Goal: Task Accomplishment & Management: Use online tool/utility

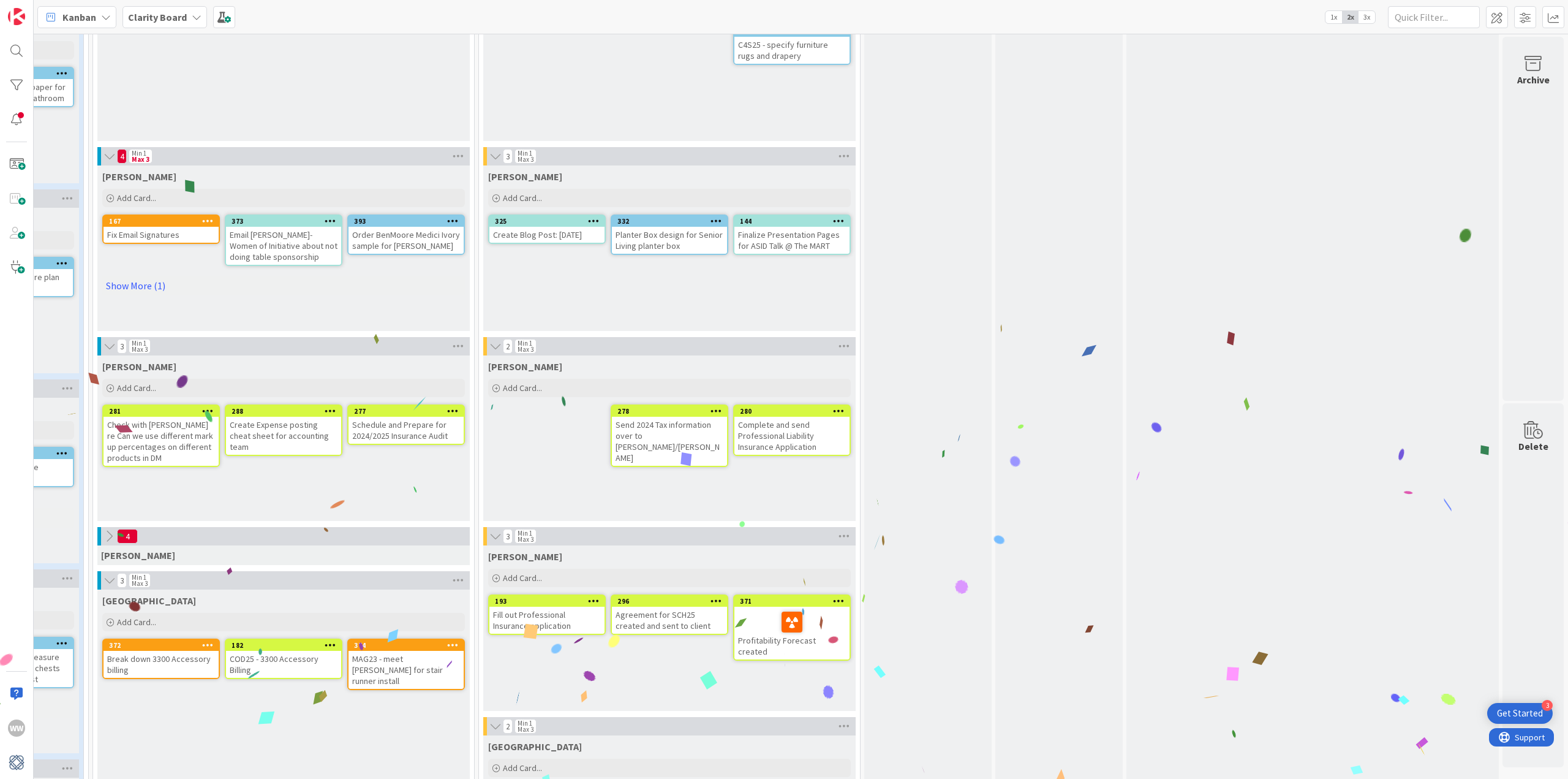
scroll to position [551, 594]
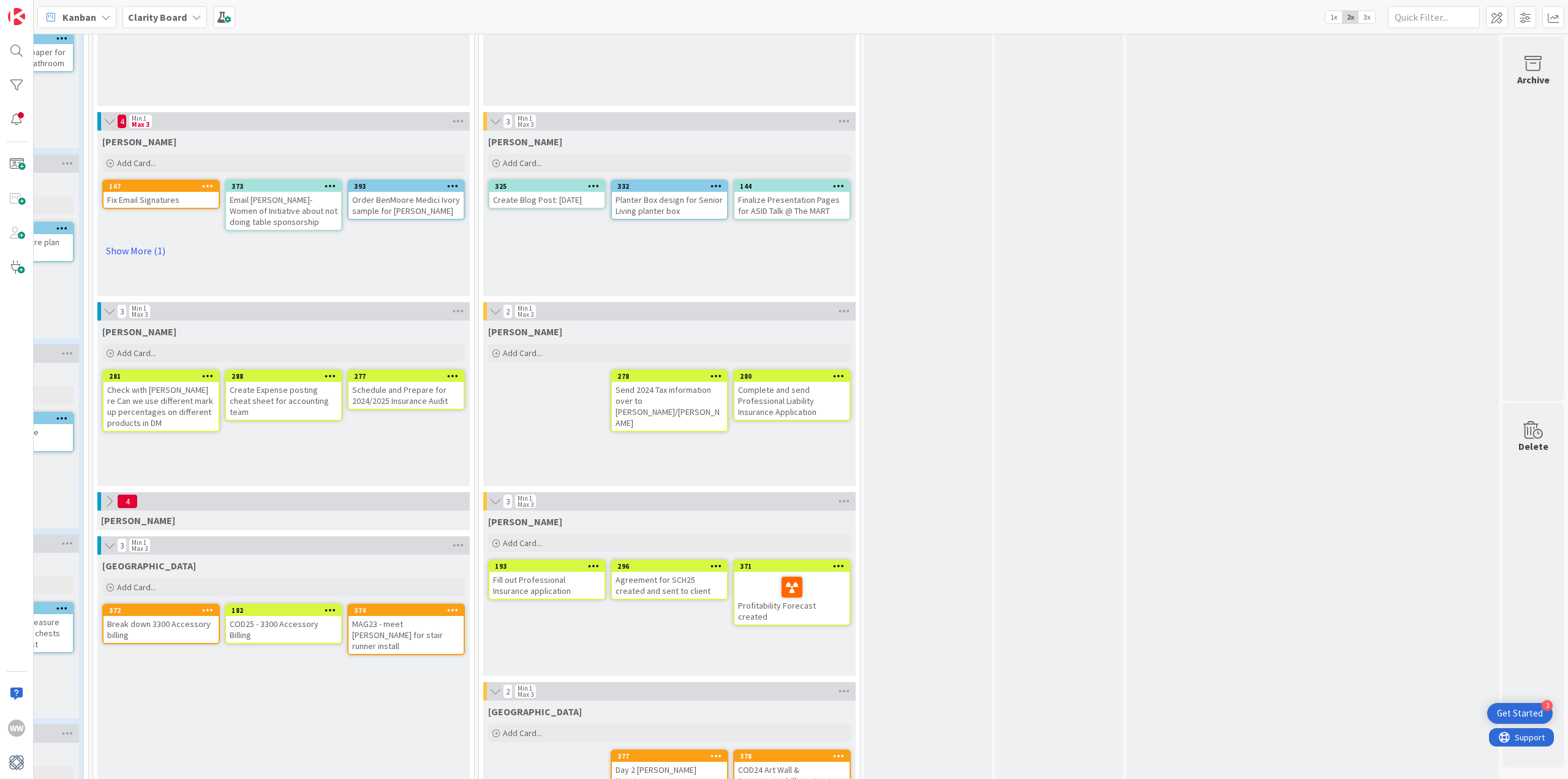
click at [102, 502] on icon at bounding box center [109, 501] width 13 height 13
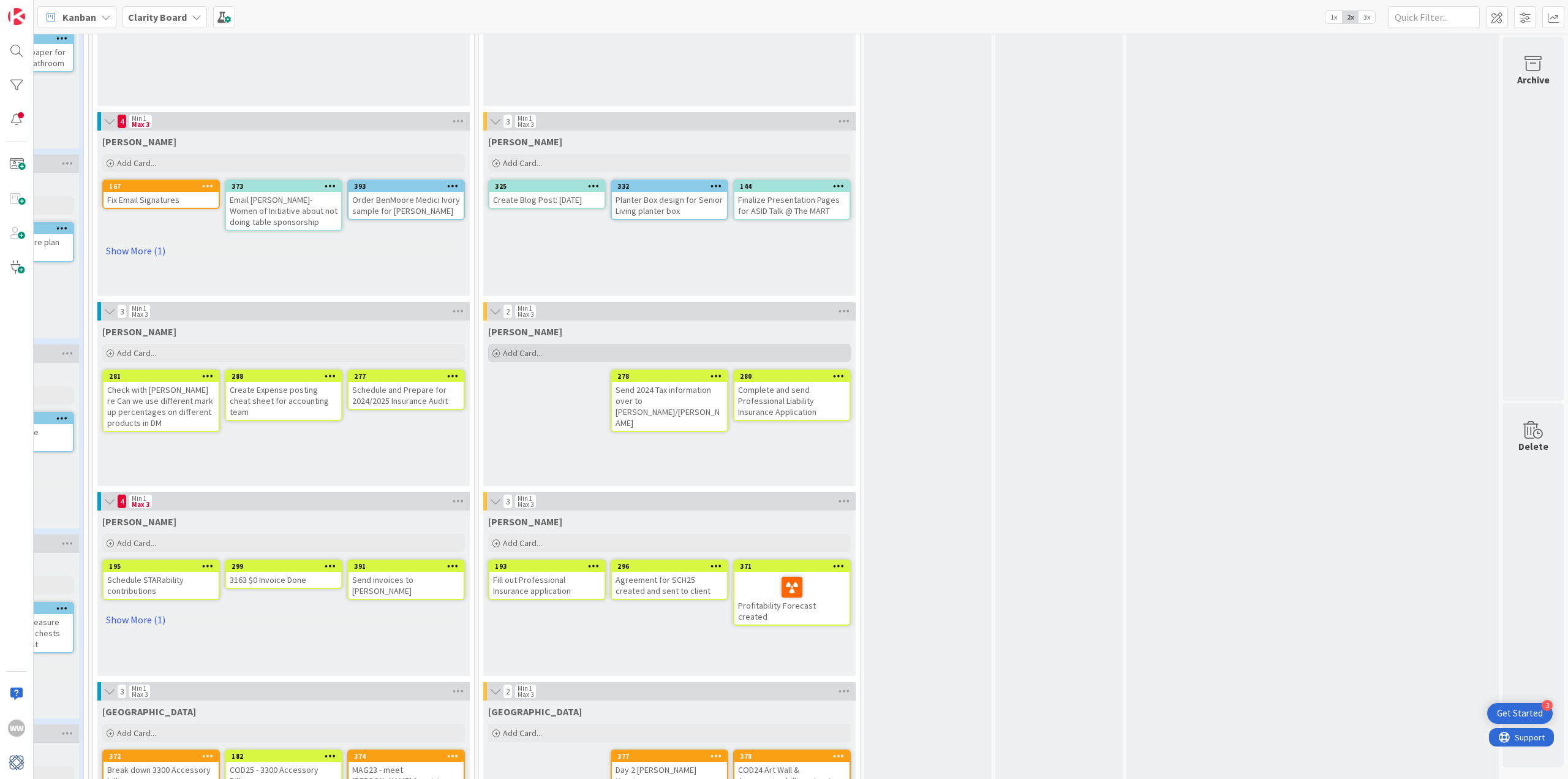
click at [512, 355] on span "Add Card..." at bounding box center [522, 352] width 40 height 11
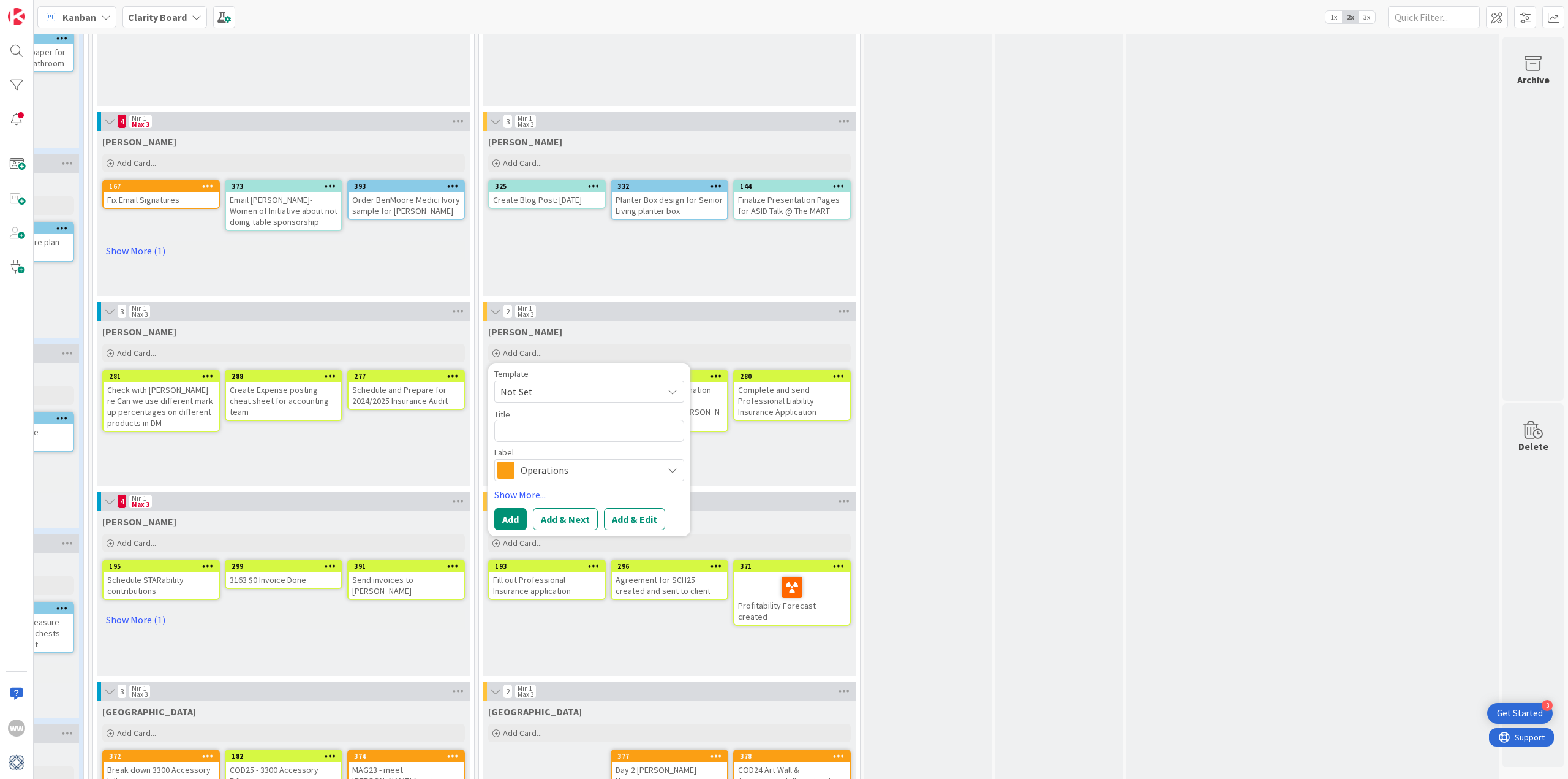
type textarea "x"
type textarea "c"
type textarea "x"
type textarea "cO"
type textarea "x"
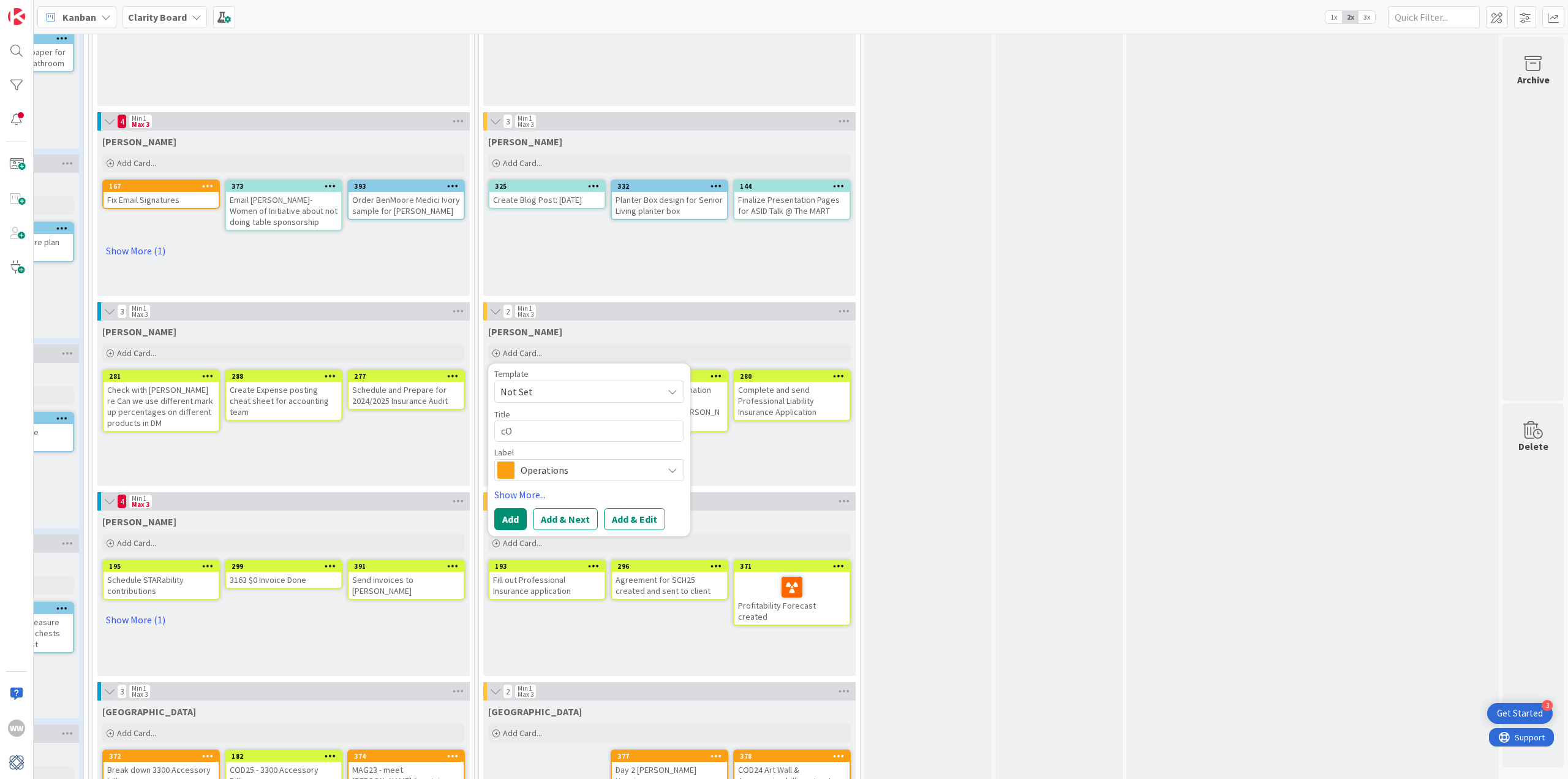
type textarea "cOM"
type textarea "x"
type textarea "cOMP"
type textarea "x"
type textarea "cOMPL"
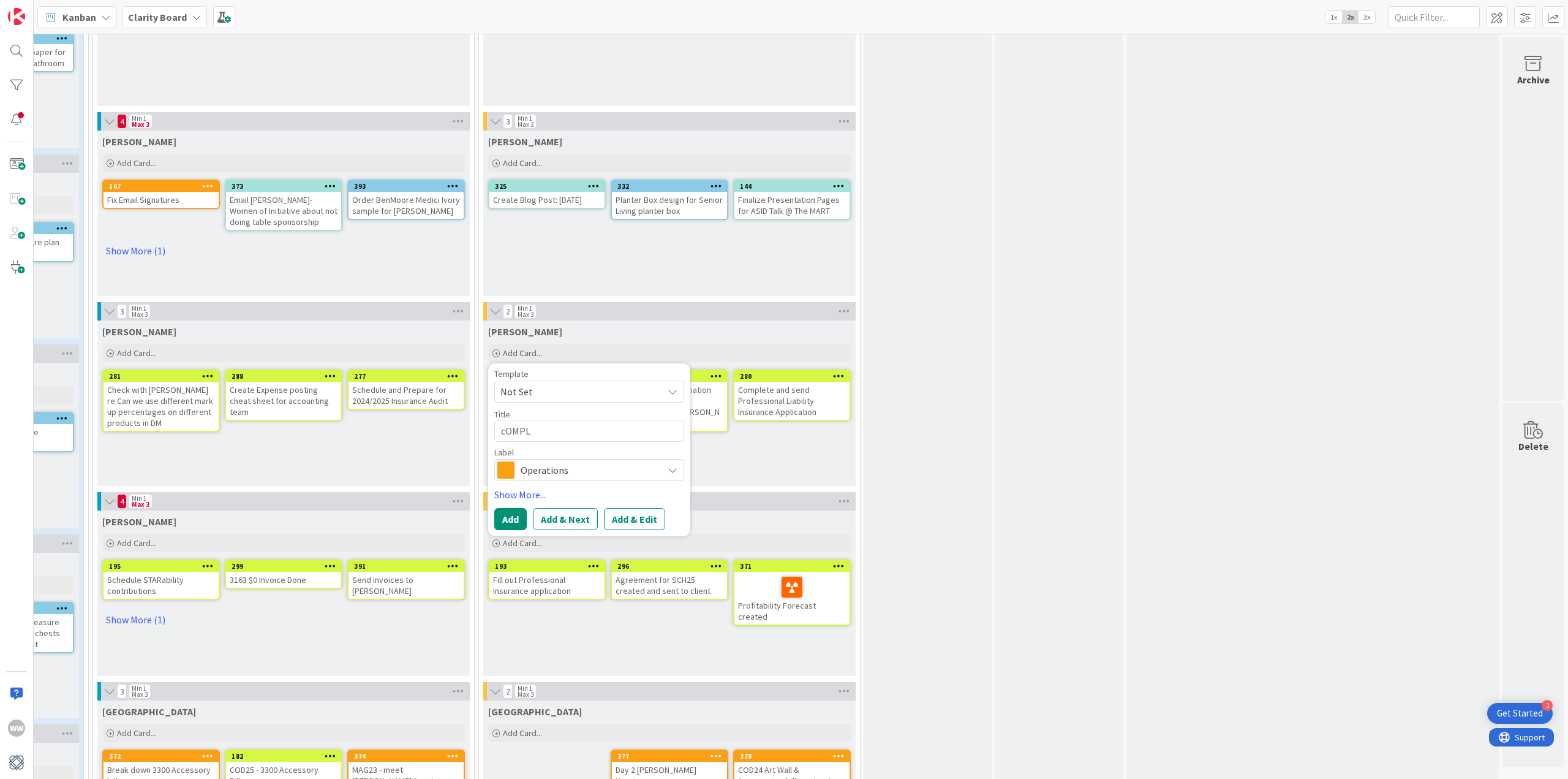
type textarea "x"
type textarea "cOMP"
type textarea "x"
type textarea "cOM"
type textarea "x"
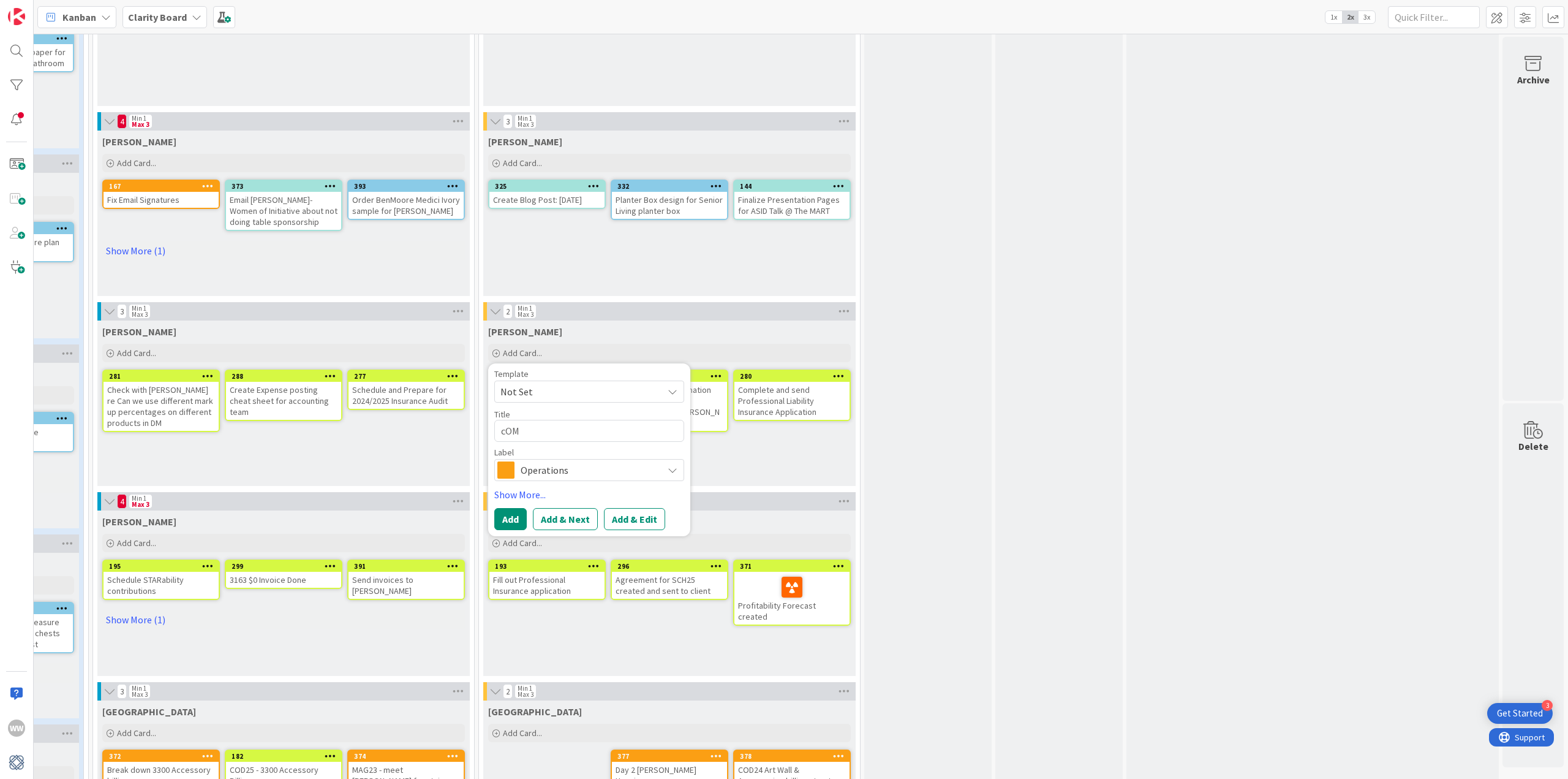
type textarea "cO"
type textarea "x"
type textarea "c"
type textarea "x"
type textarea "C"
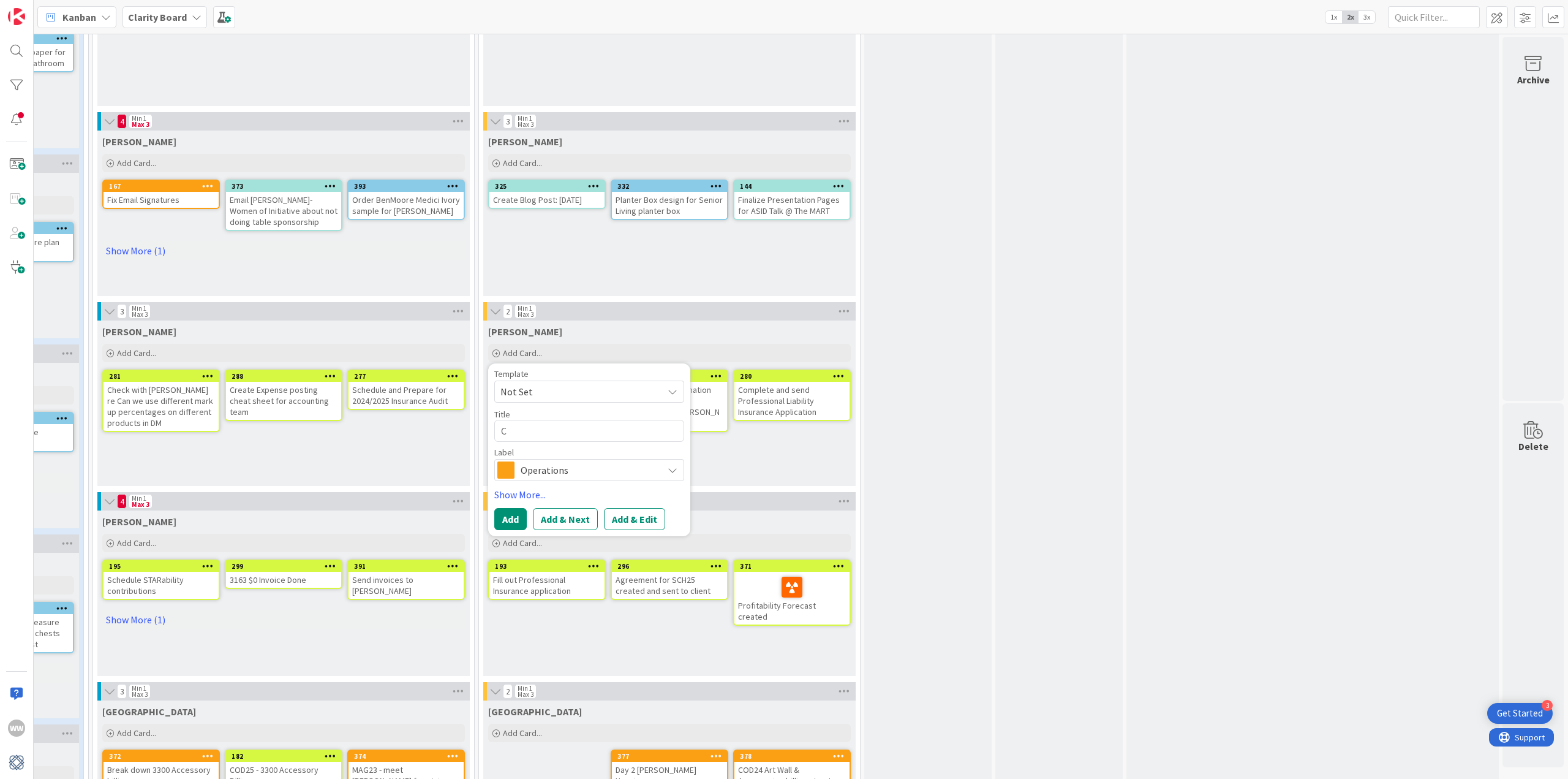
type textarea "x"
type textarea "Co"
type textarea "x"
type textarea "Com"
type textarea "x"
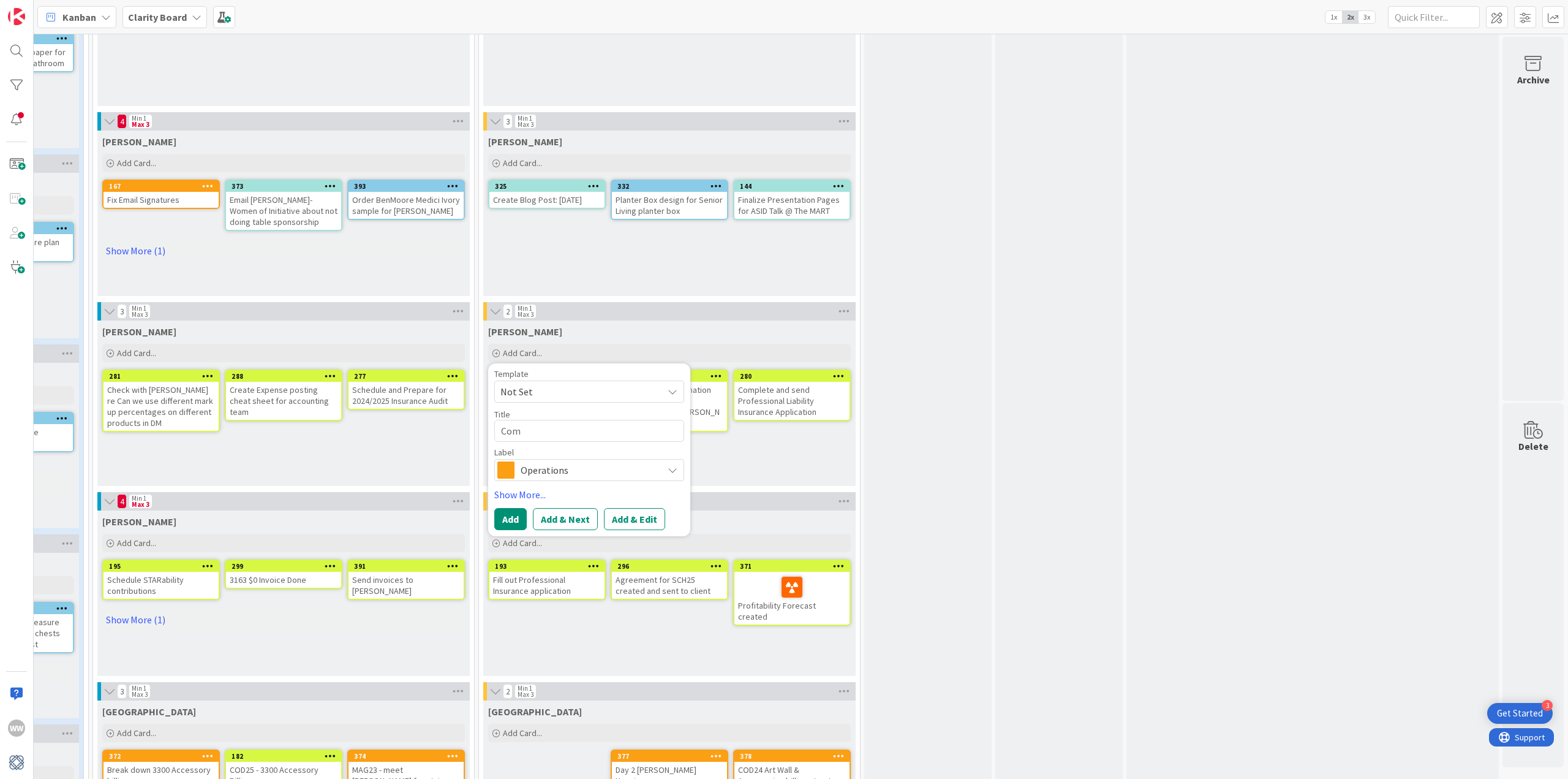
type textarea "Comp"
type textarea "x"
type textarea "Compl"
type textarea "x"
type textarea "Comple"
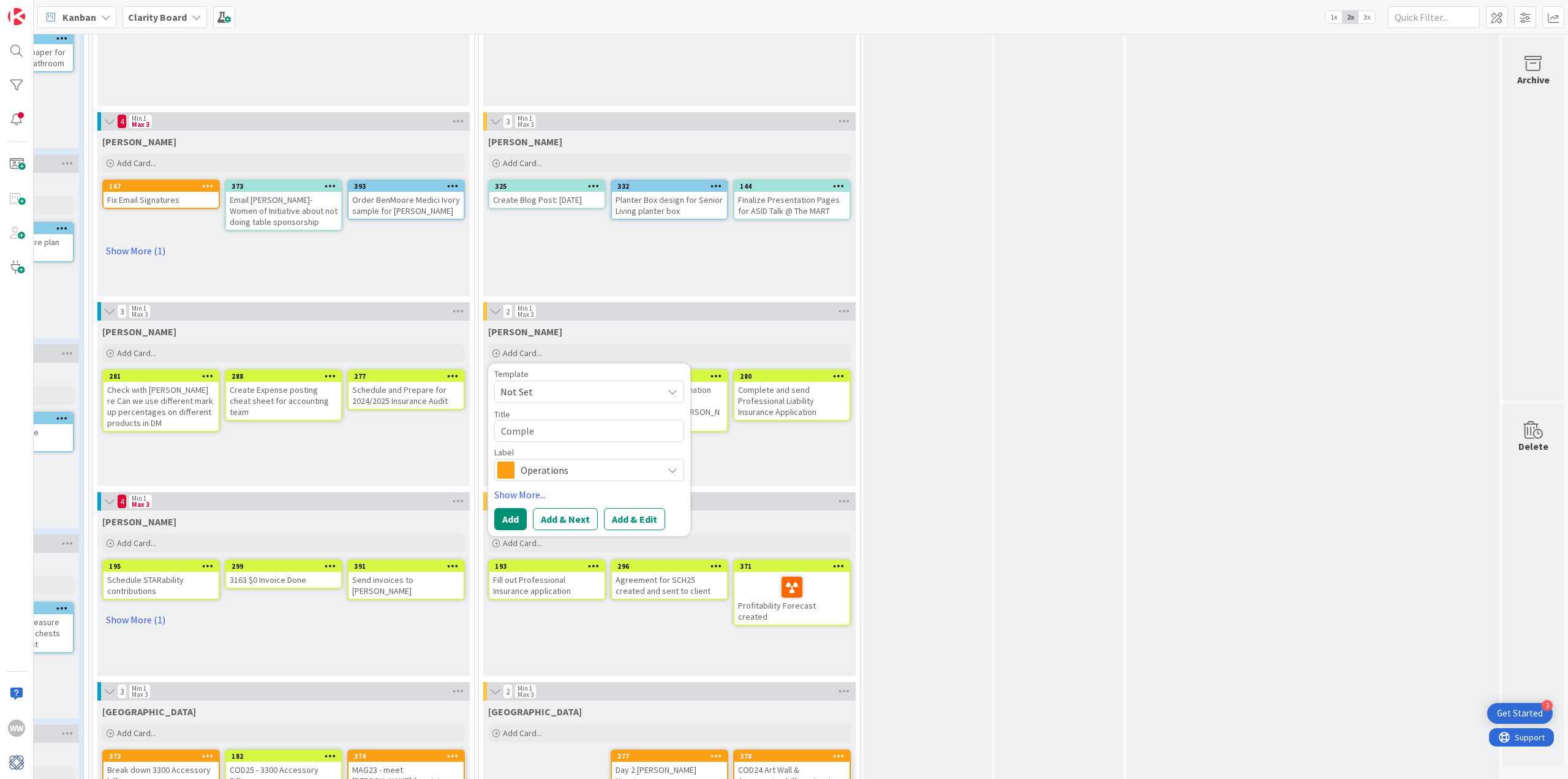
type textarea "x"
type textarea "Complet"
type textarea "x"
type textarea "Complete"
type textarea "x"
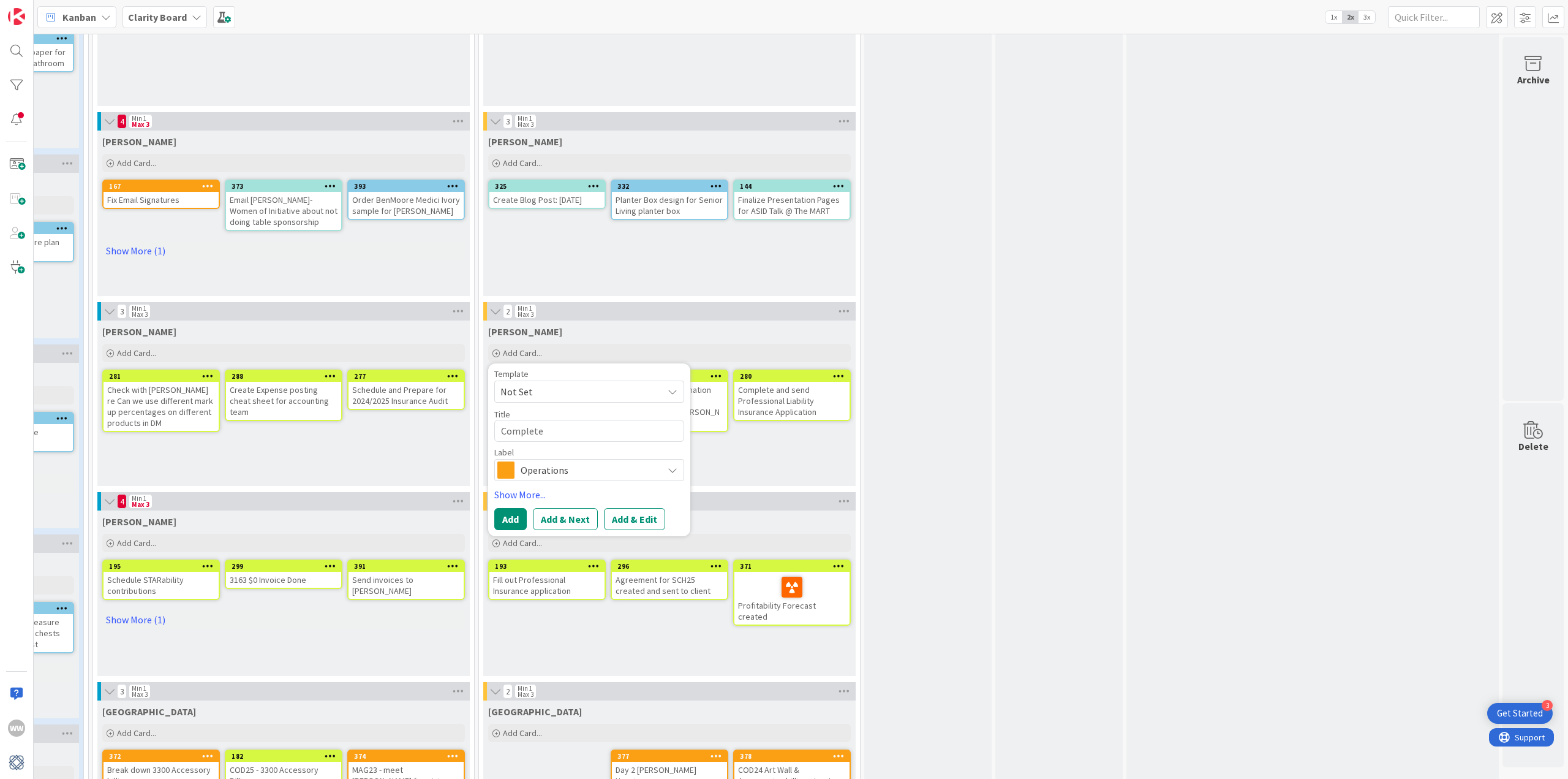
type textarea "Complete"
type textarea "x"
type textarea "Complete s"
type textarea "x"
type textarea "Complete st"
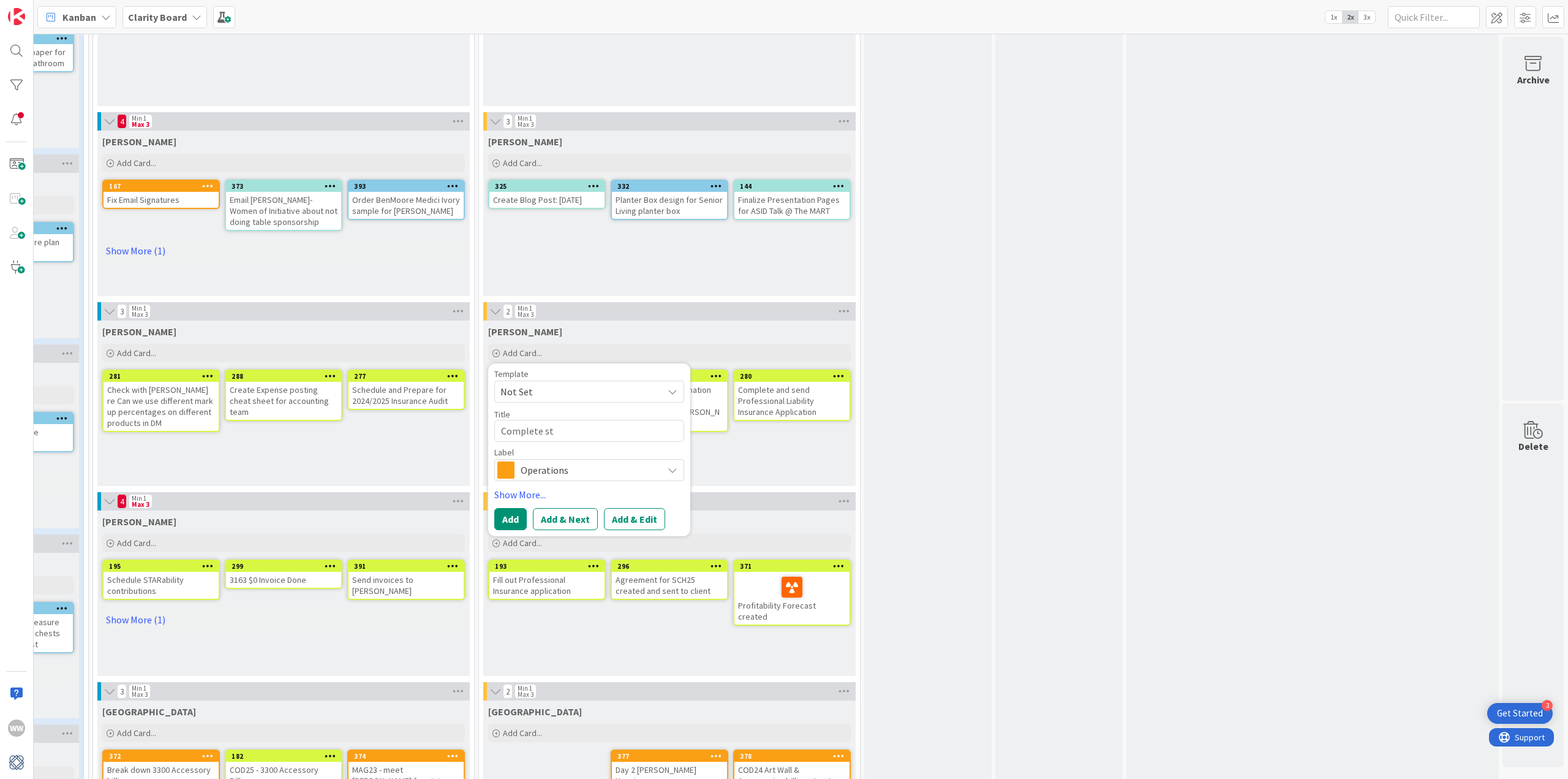
type textarea "x"
type textarea "Complete stt"
type textarea "x"
type textarea "Complete st"
type textarea "x"
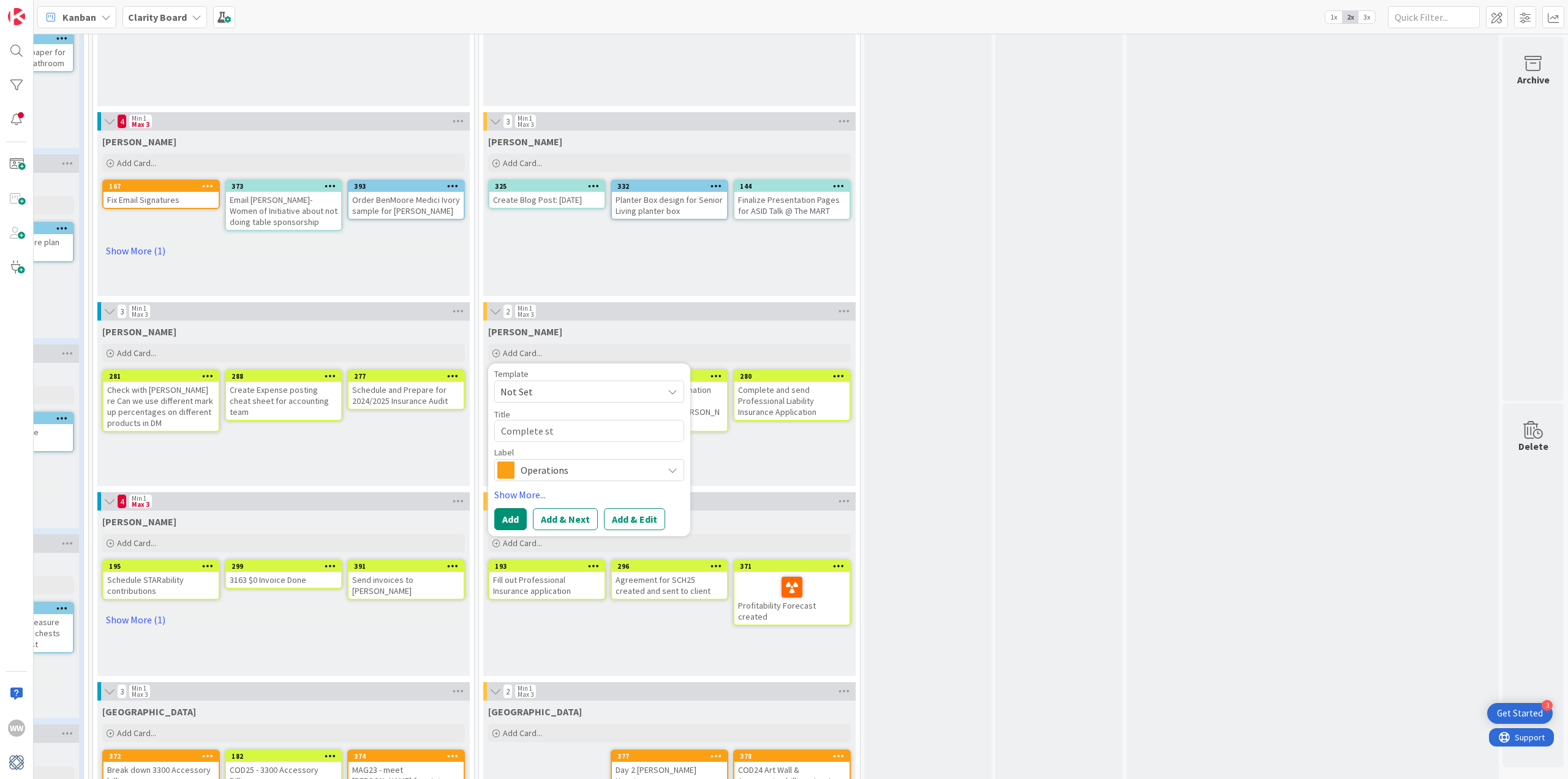
type textarea "Complete s"
type textarea "x"
type textarea "Complete st"
type textarea "x"
type textarea "Complete sta"
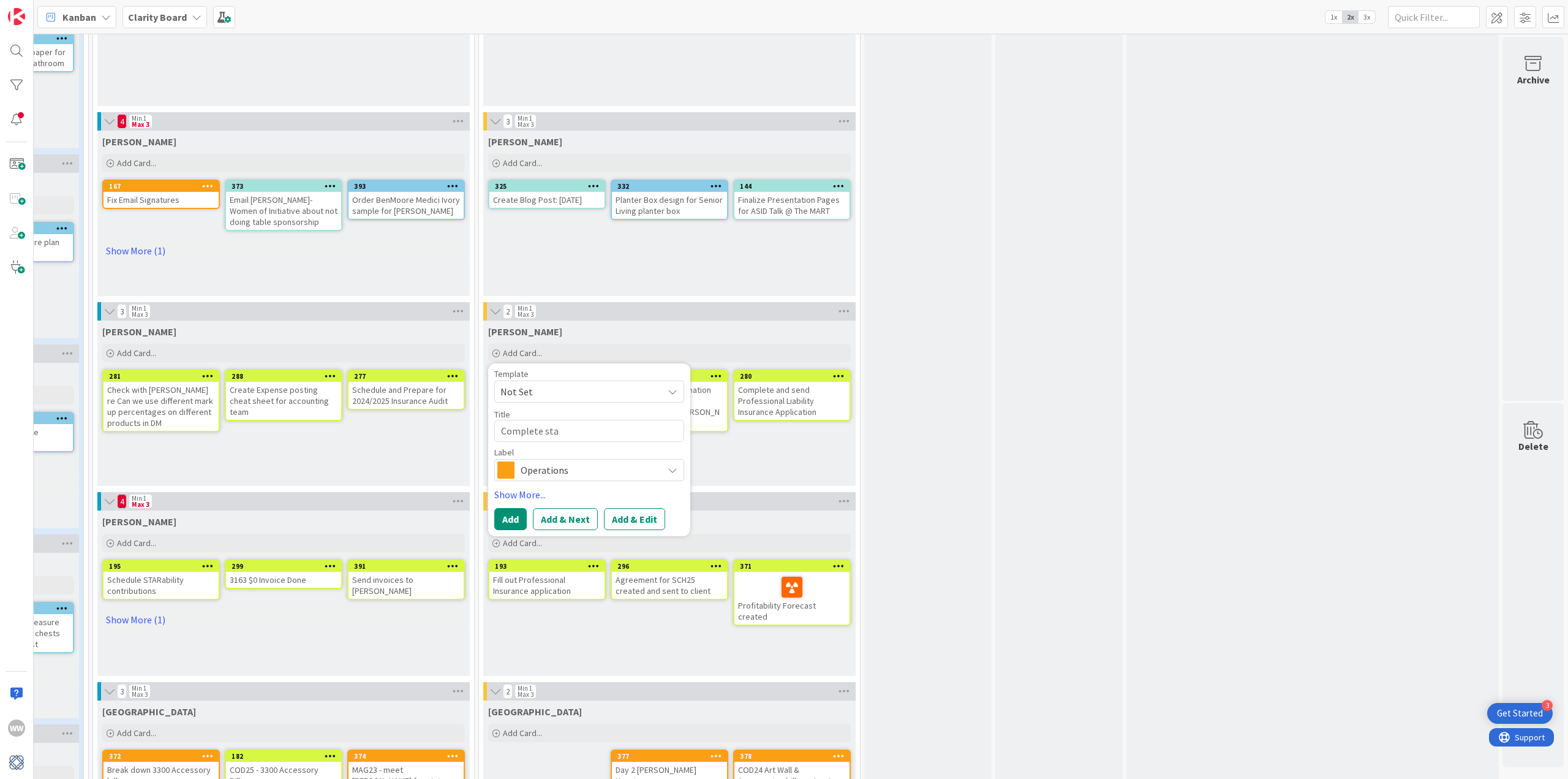
type textarea "x"
type textarea "Complete stat"
type textarea "x"
type textarea "Complete state"
type textarea "x"
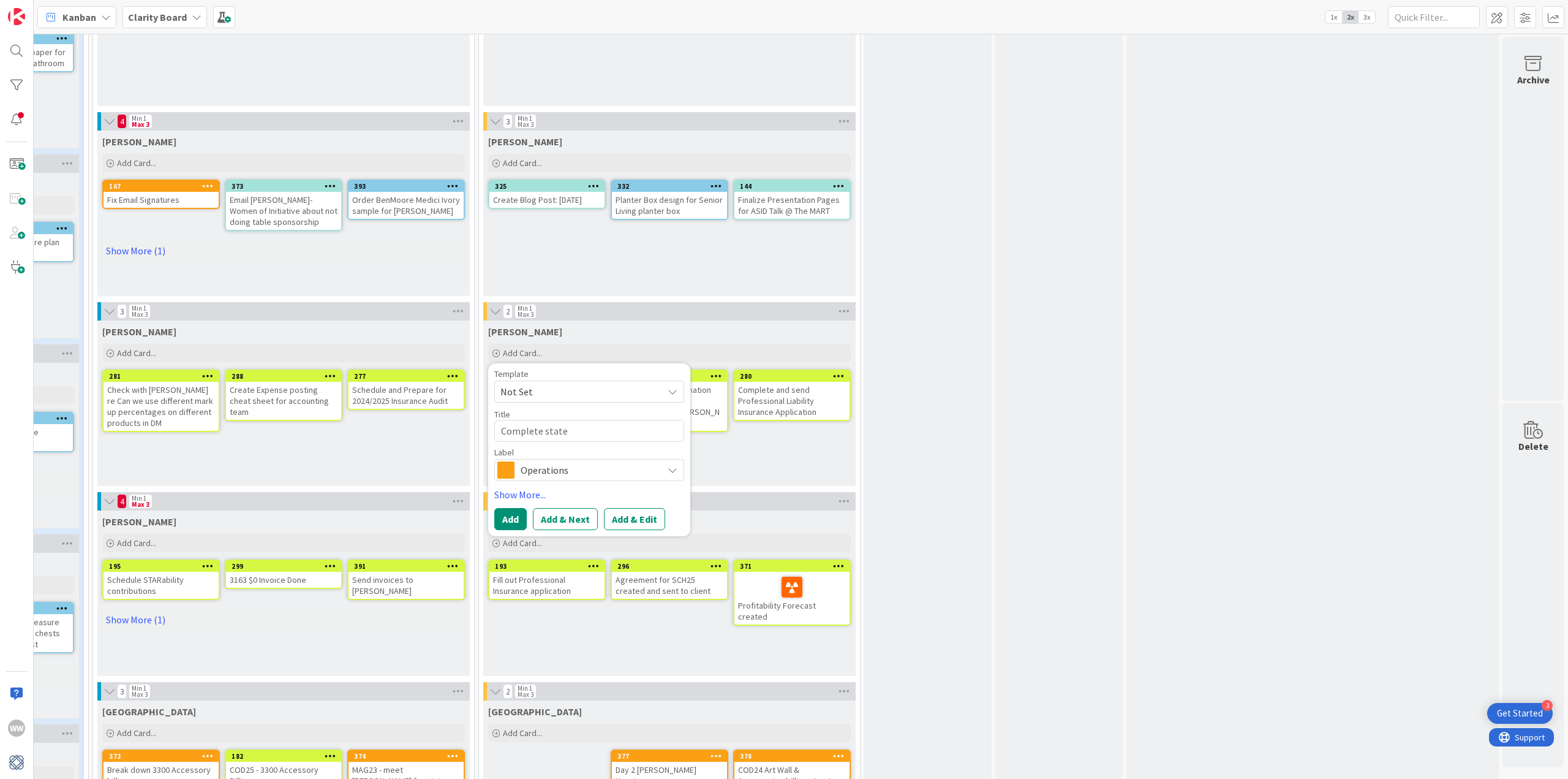
type textarea "Complete state"
type textarea "x"
type textarea "Complete state b"
type textarea "x"
type textarea "Complete state by"
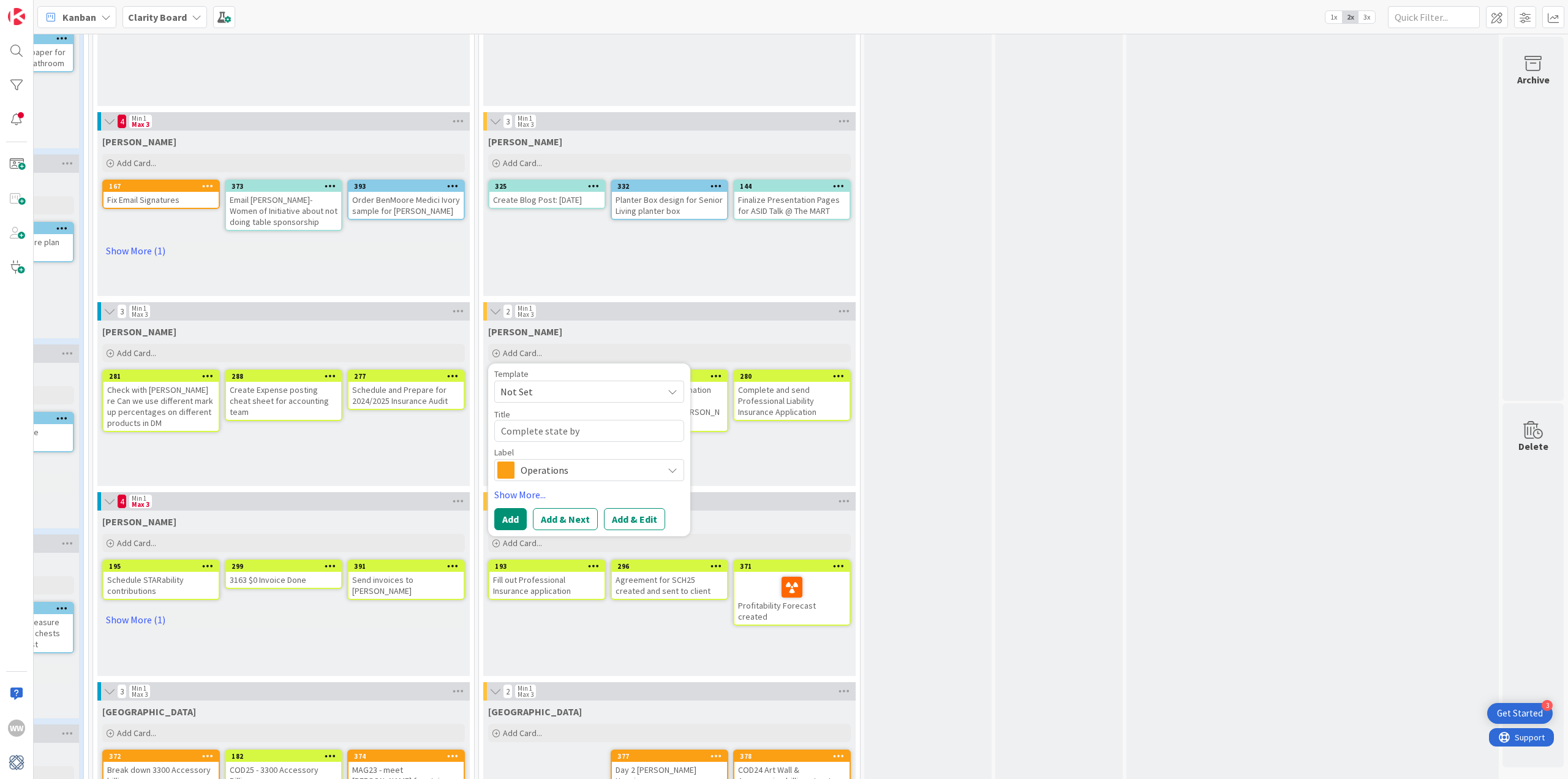
type textarea "x"
type textarea "Complete state by"
type textarea "x"
type textarea "Complete state by s"
type textarea "x"
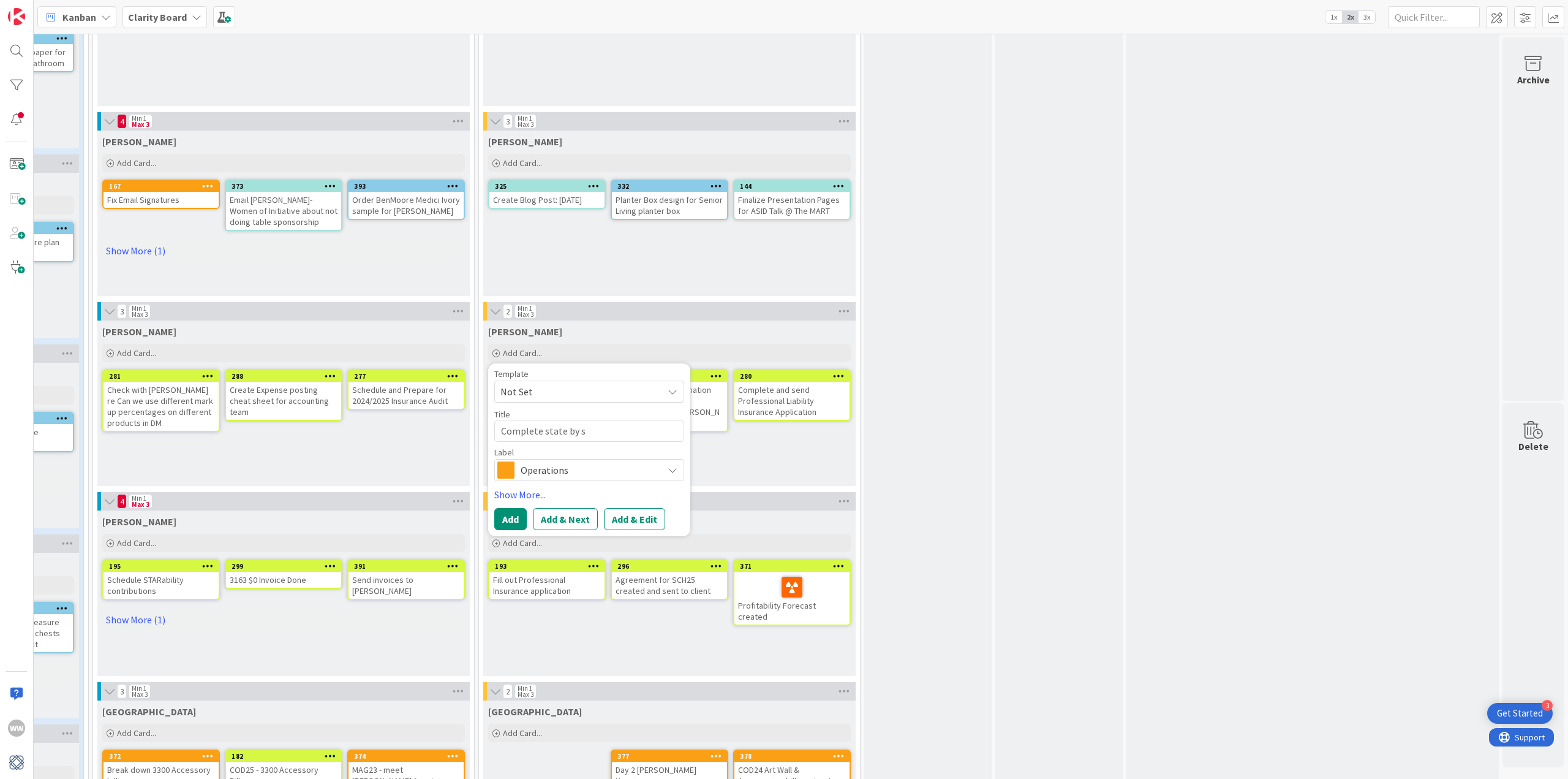
type textarea "Complete state by st"
type textarea "x"
type textarea "Complete state by sta"
type textarea "x"
type textarea "Complete state by stat"
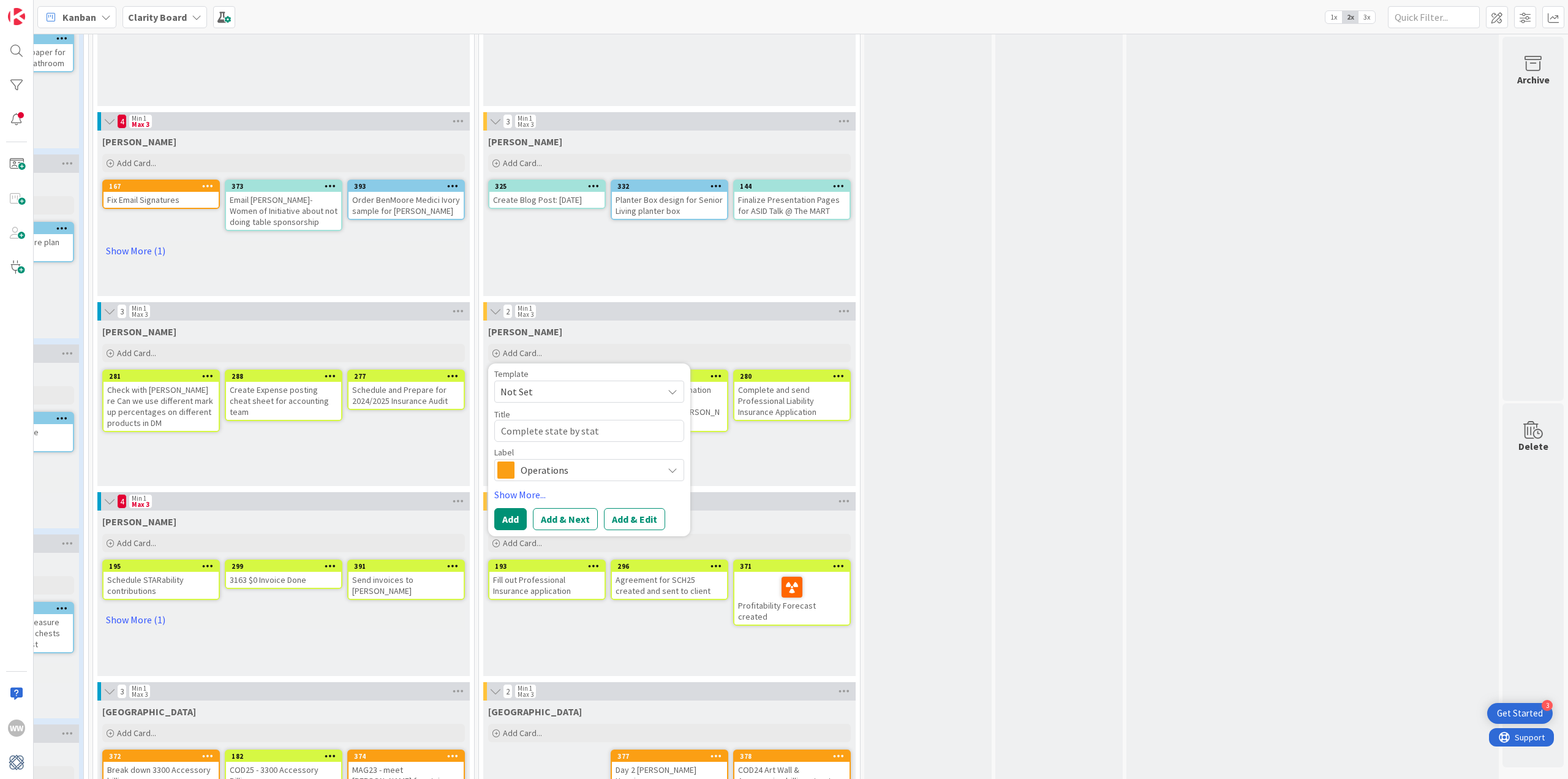
type textarea "x"
type textarea "Complete state by state"
type textarea "x"
type textarea "Complete state by state"
type textarea "x"
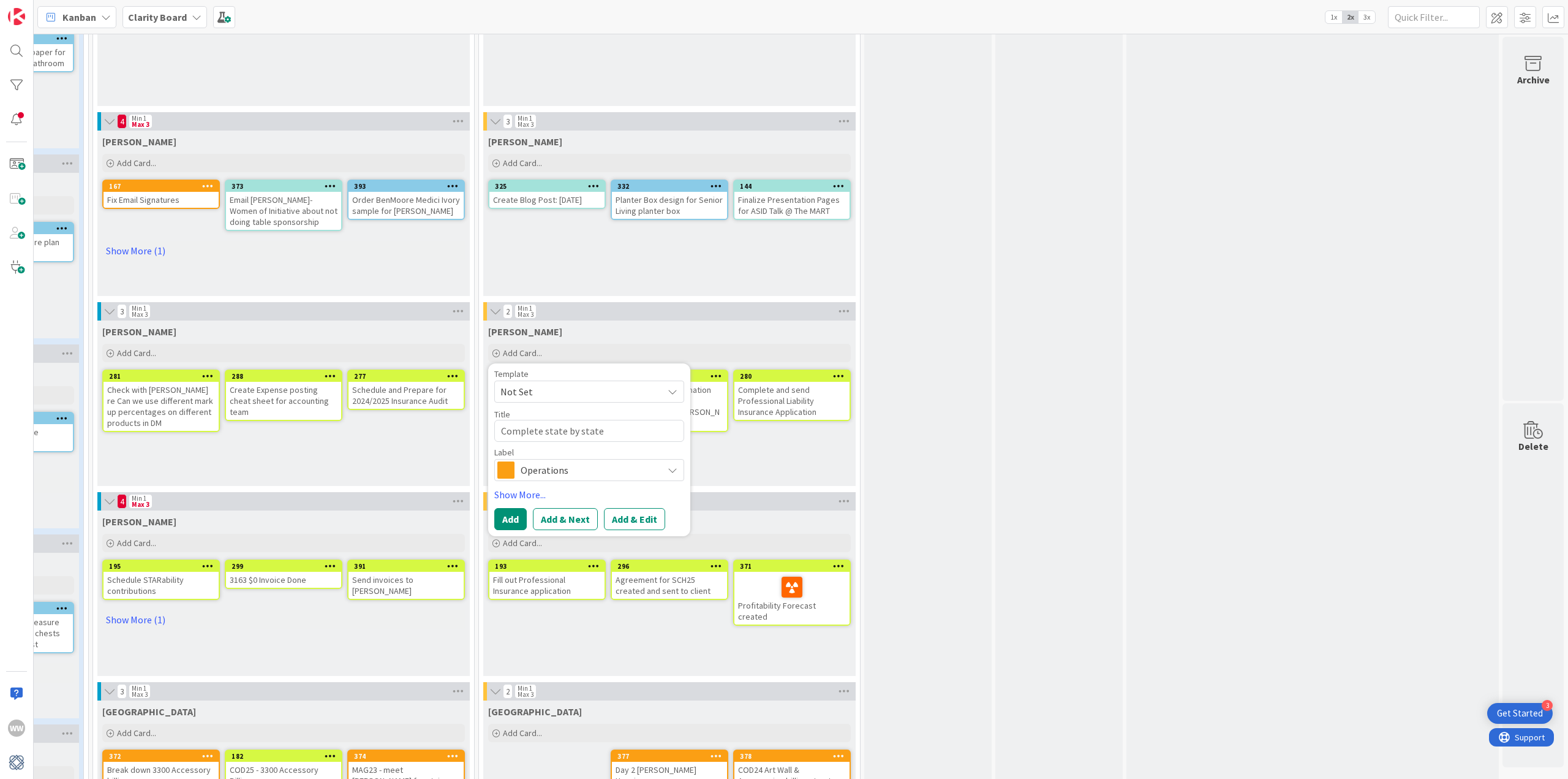
type textarea "Complete state by state i"
type textarea "x"
type textarea "Complete state by state in"
type textarea "x"
type textarea "Complete state by state inf"
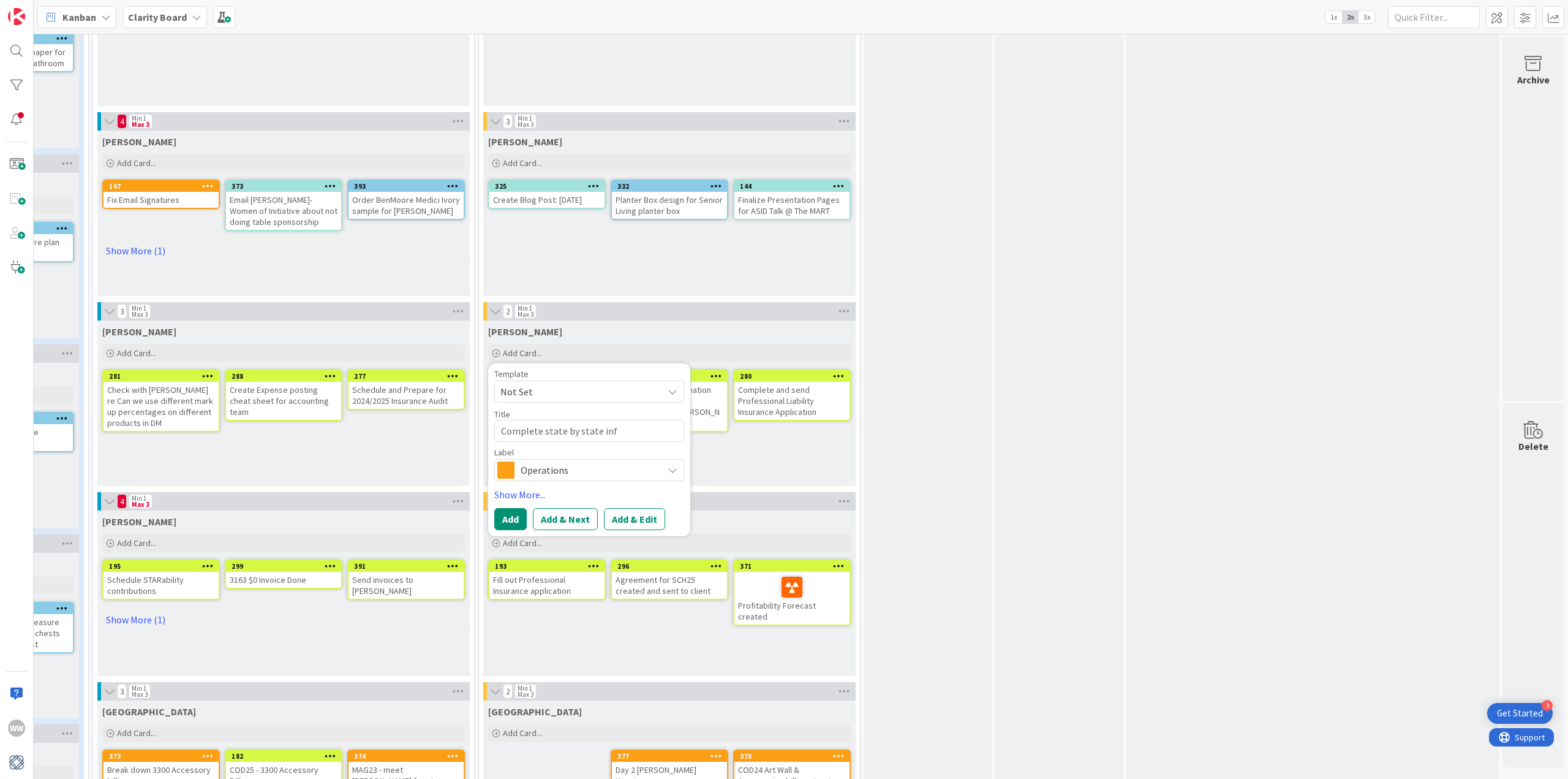
type textarea "x"
type textarea "Complete state by state info"
type textarea "x"
type textarea "Complete state by state infor"
type textarea "x"
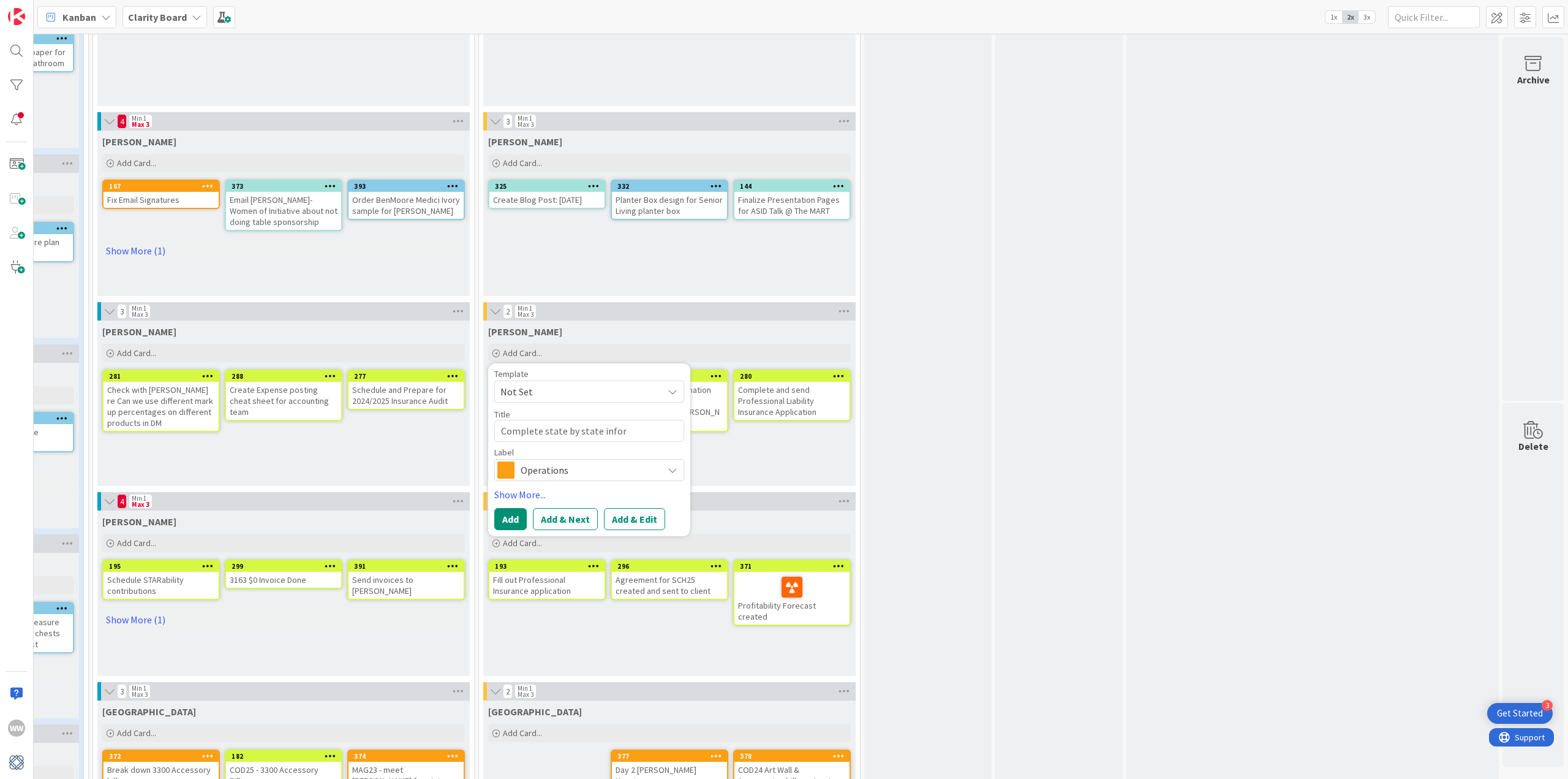
type textarea "Complete state by state inform"
type textarea "x"
type textarea "Complete state by state informa"
type textarea "x"
type textarea "Complete state by state informat"
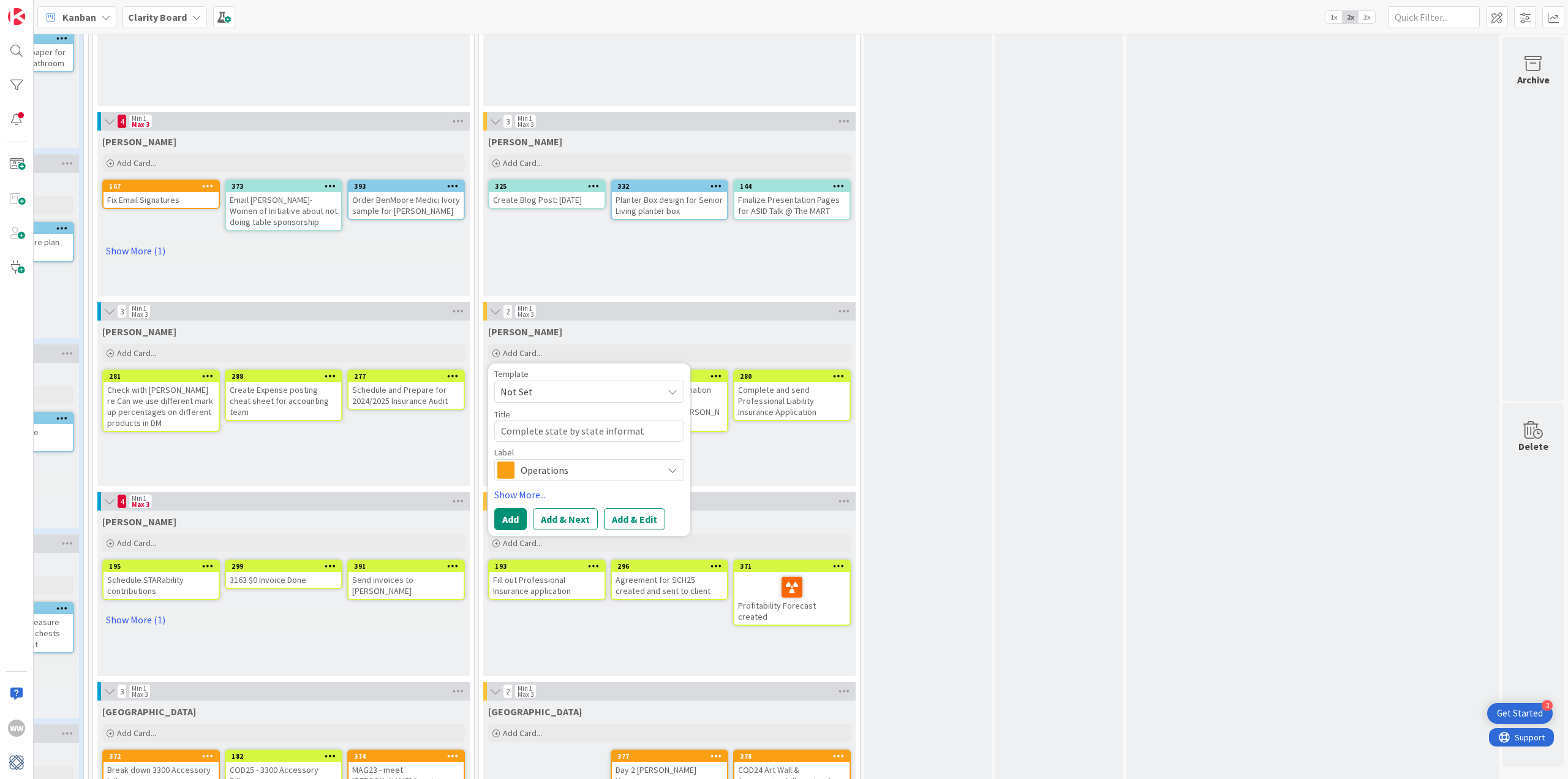
type textarea "x"
type textarea "Complete state by state informati"
type textarea "x"
type textarea "Complete state by state informatio"
type textarea "x"
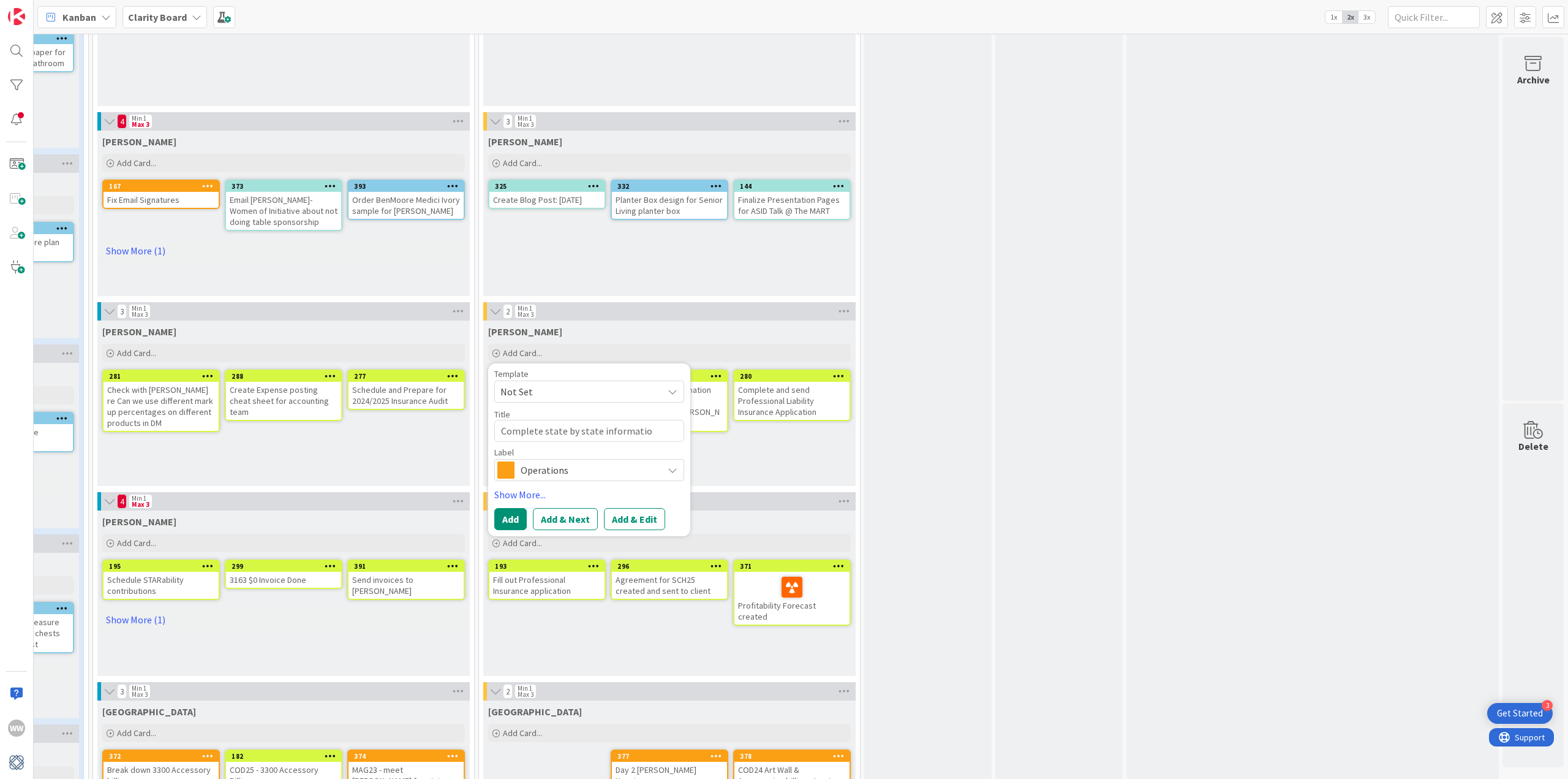
type textarea "Complete state by state information"
type textarea "x"
type textarea "Complete state by state information"
type textarea "x"
type textarea "Complete state by state information"
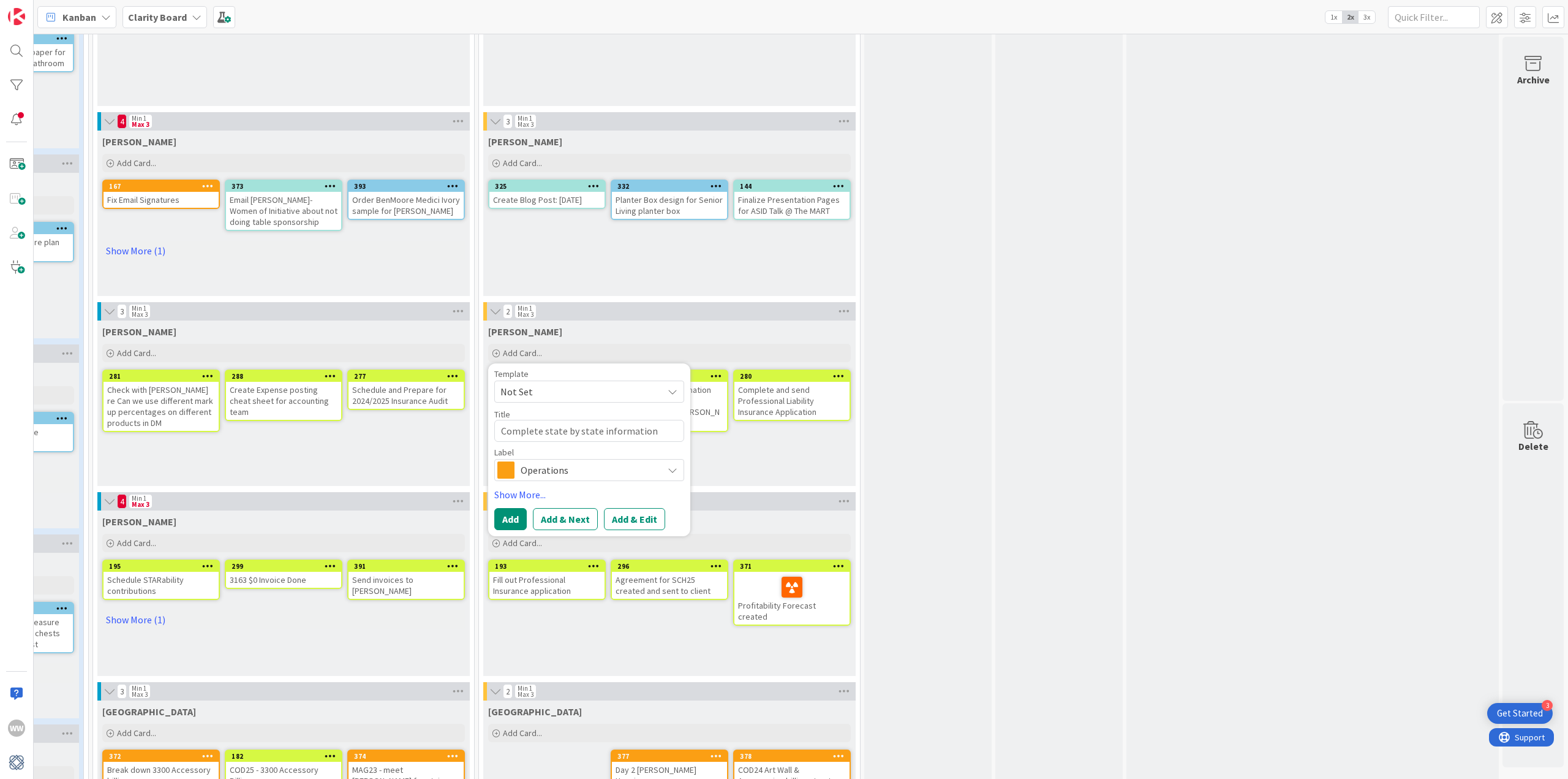
type textarea "x"
type textarea "Complete state by state informatio"
type textarea "x"
type textarea "Complete state by state informati"
type textarea "x"
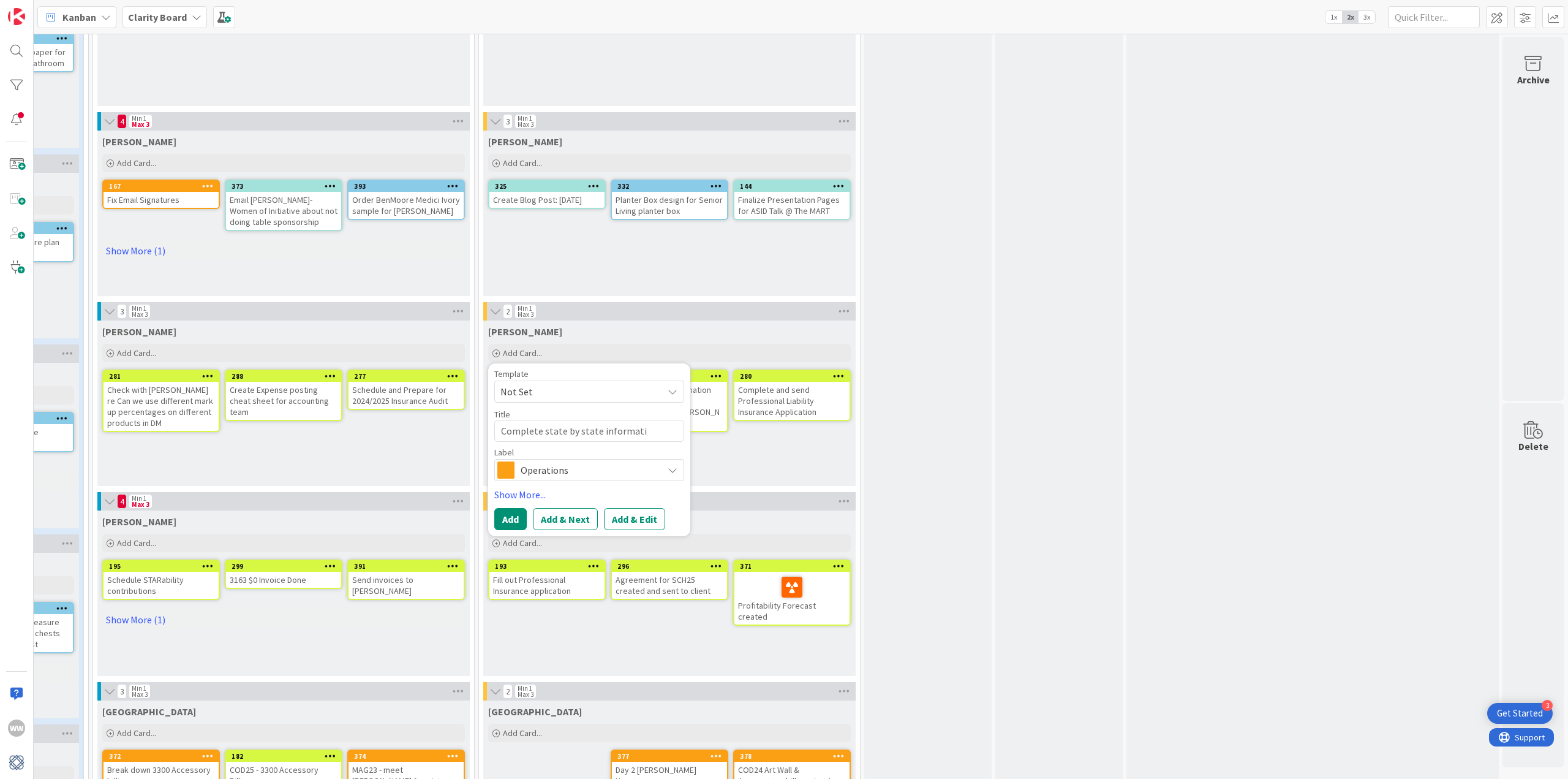
type textarea "Complete state by state informat"
type textarea "x"
type textarea "Complete state by state informa"
type textarea "x"
type textarea "Complete state by state inform"
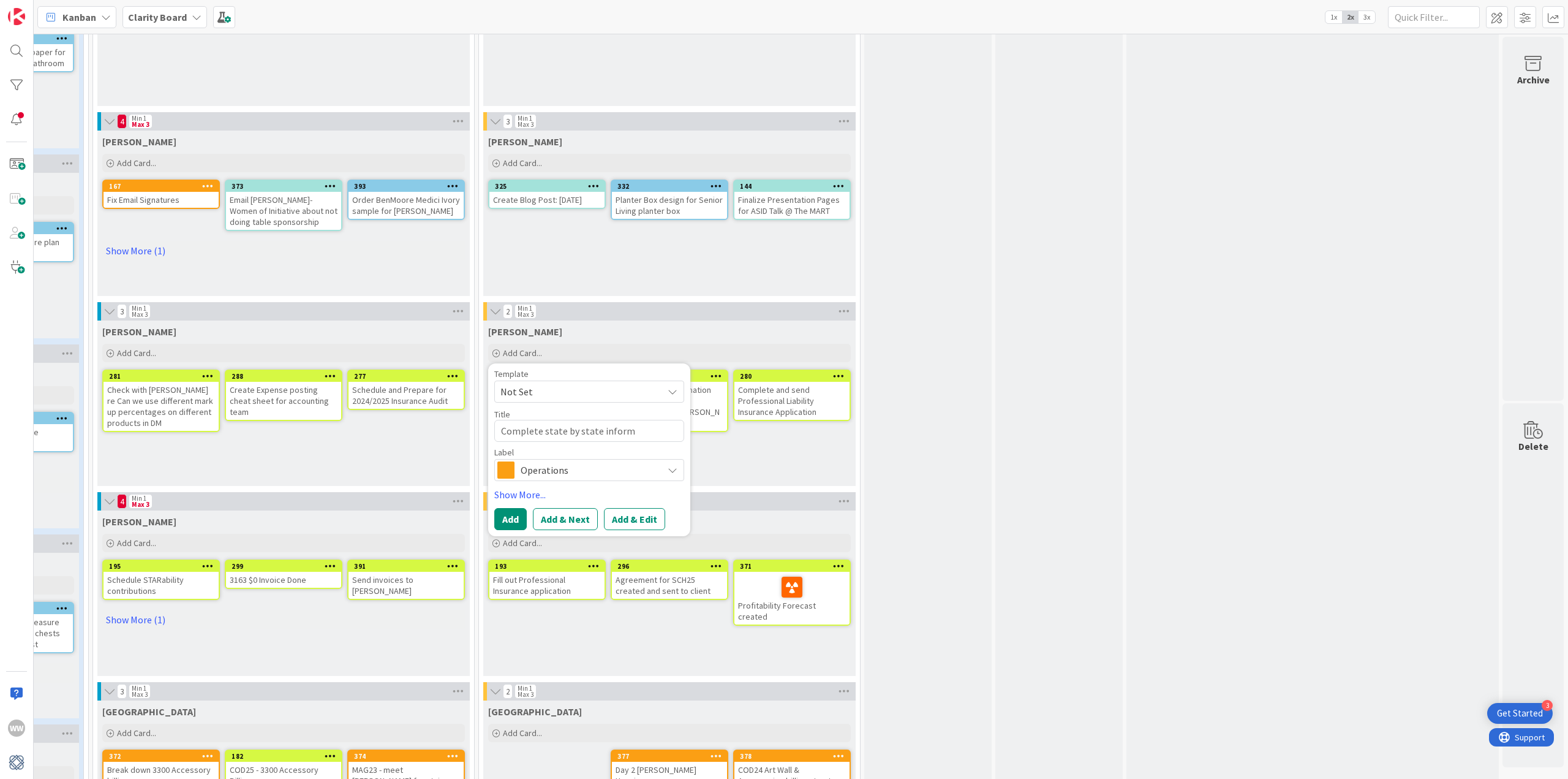
type textarea "x"
type textarea "Complete state by state infor"
type textarea "x"
type textarea "Complete state by state info"
type textarea "x"
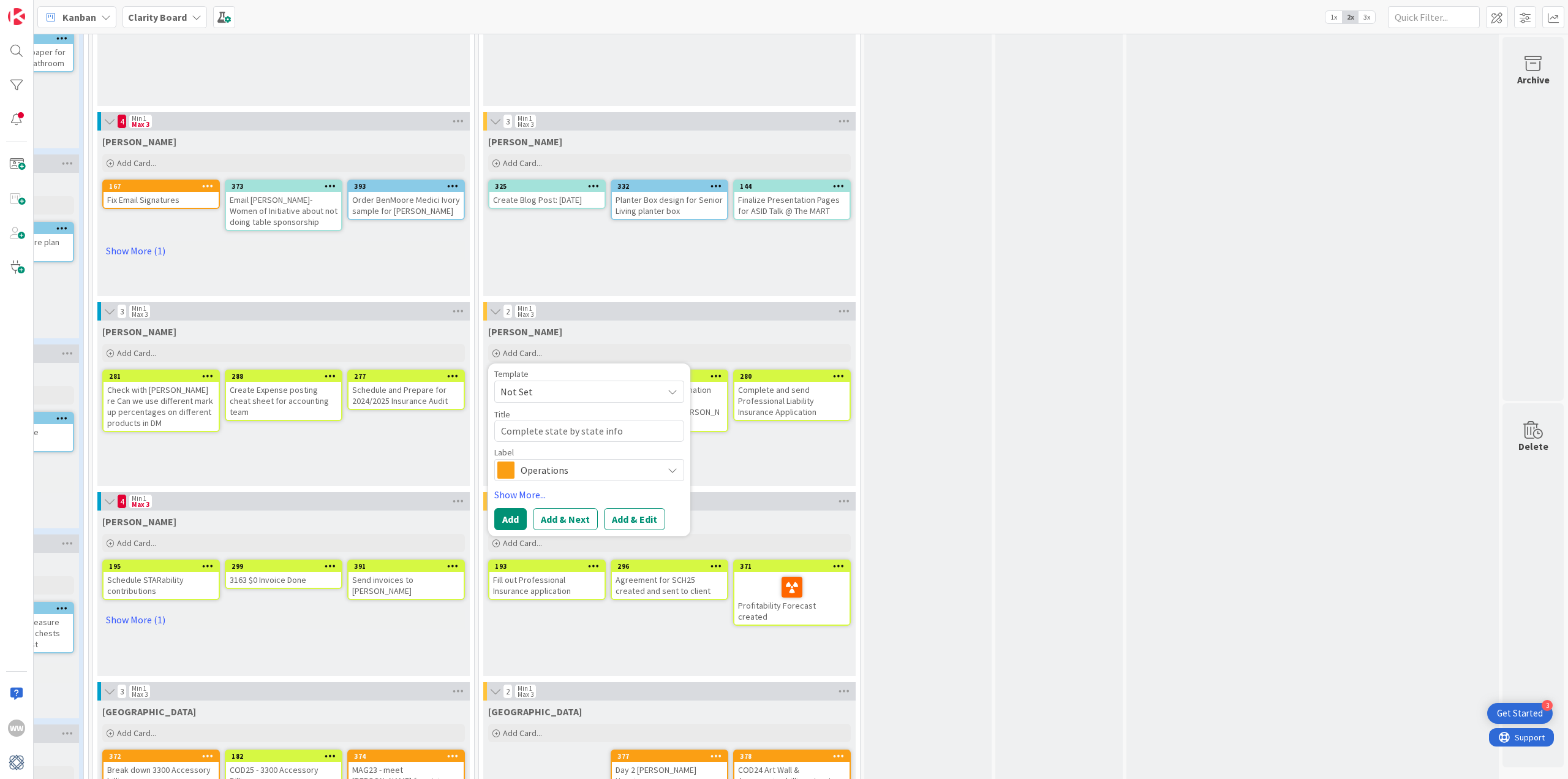
type textarea "Complete state by state inf"
type textarea "x"
type textarea "Complete state by state in"
type textarea "x"
type textarea "Complete state by state i"
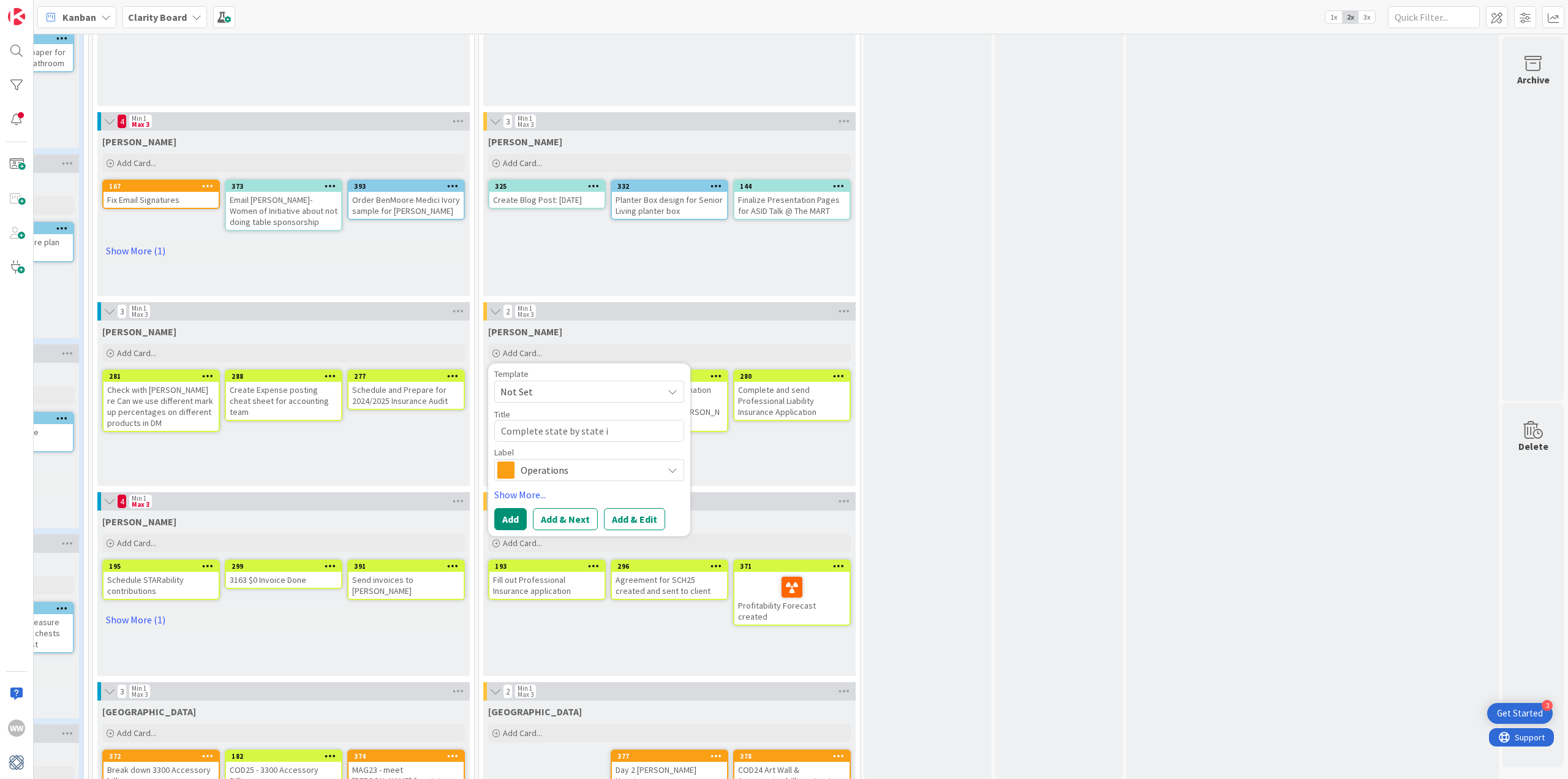
type textarea "x"
type textarea "Complete state by state"
type textarea "x"
type textarea "Complete state by state"
type textarea "x"
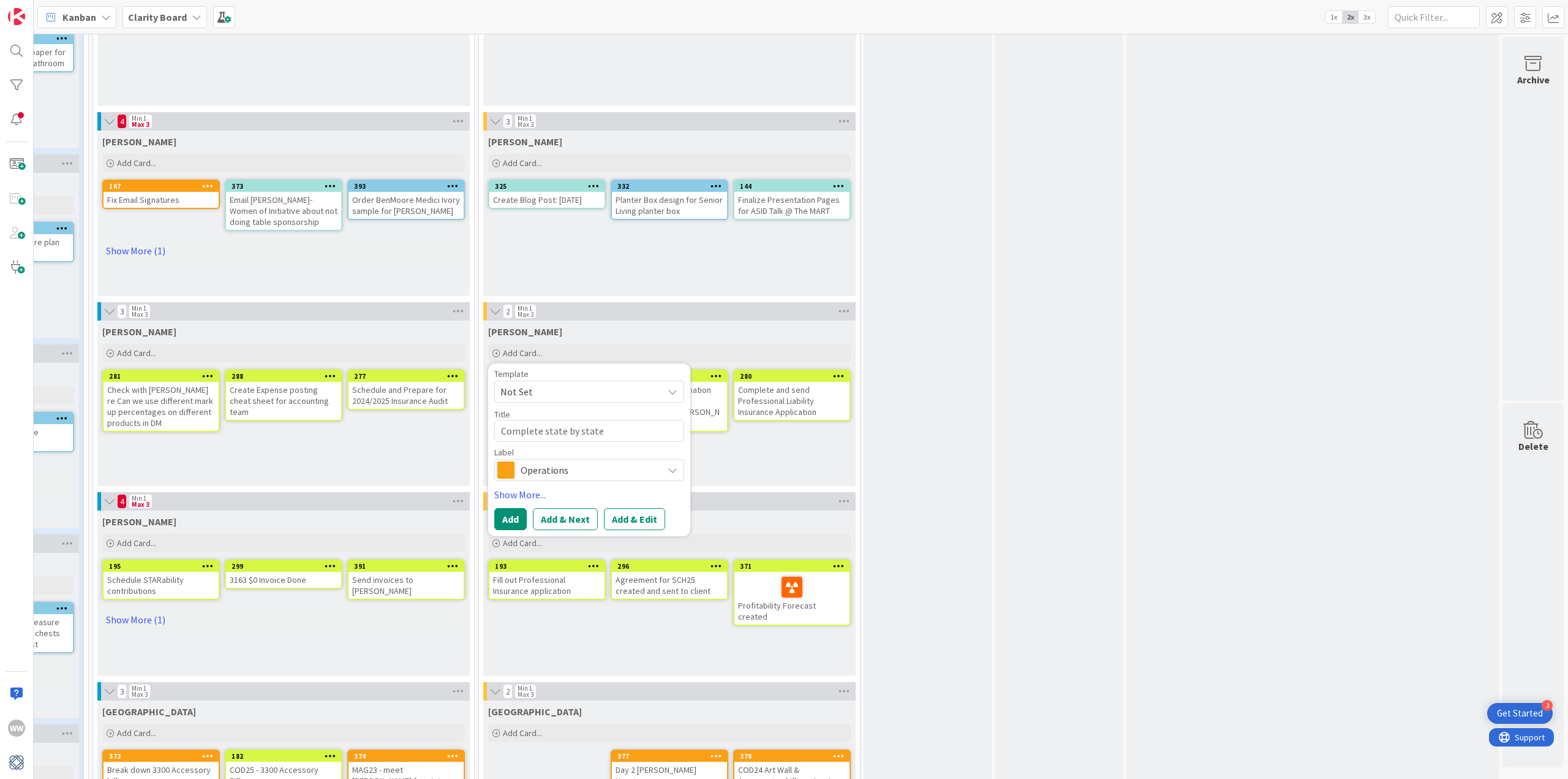
type textarea "Complete state by state s"
type textarea "x"
type textarea "Complete state by state sa"
type textarea "x"
type textarea "Complete state by state sal"
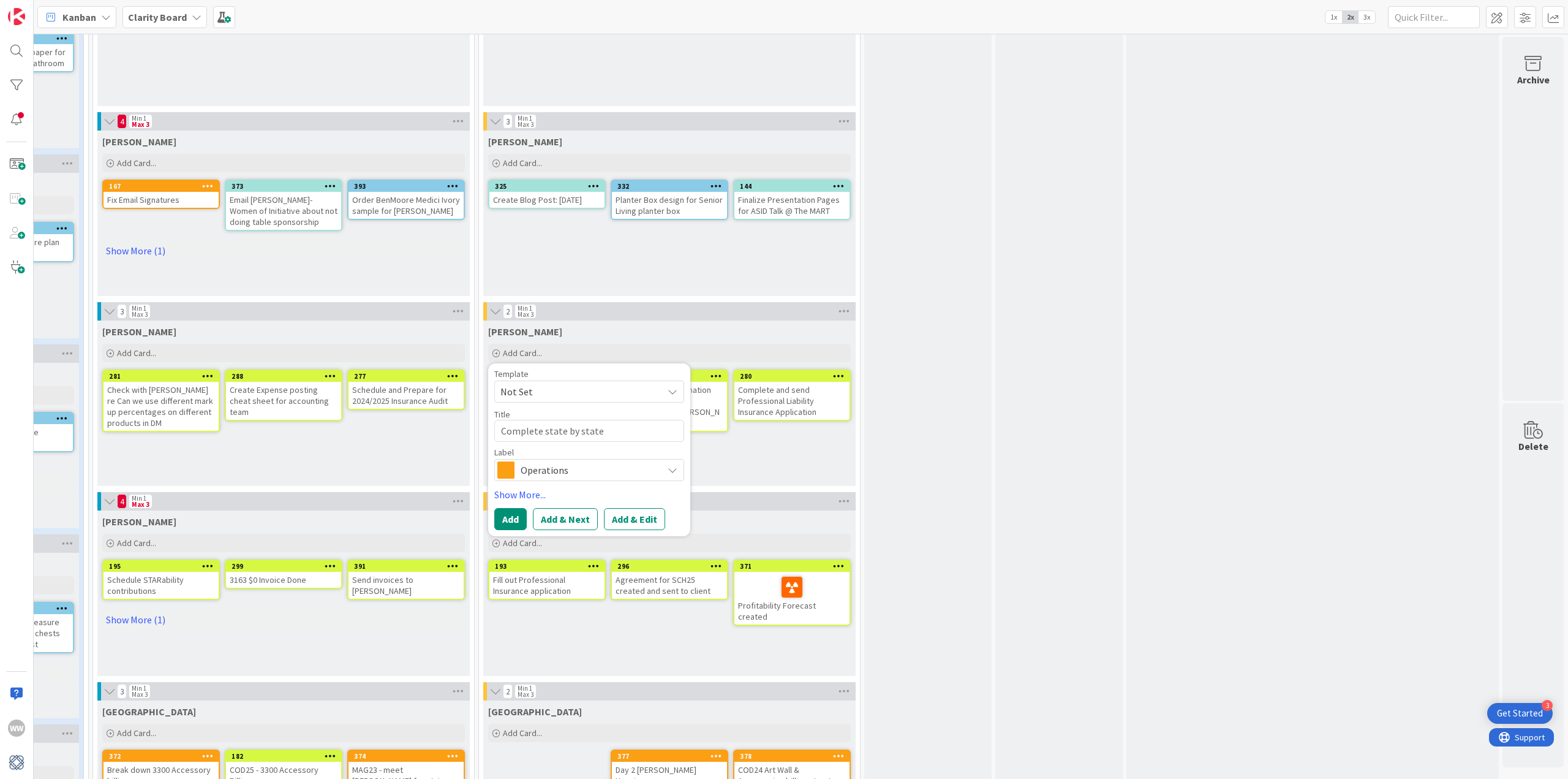
type textarea "x"
type textarea "Complete state by state sale"
type textarea "x"
type textarea "Complete state by state sales"
type textarea "x"
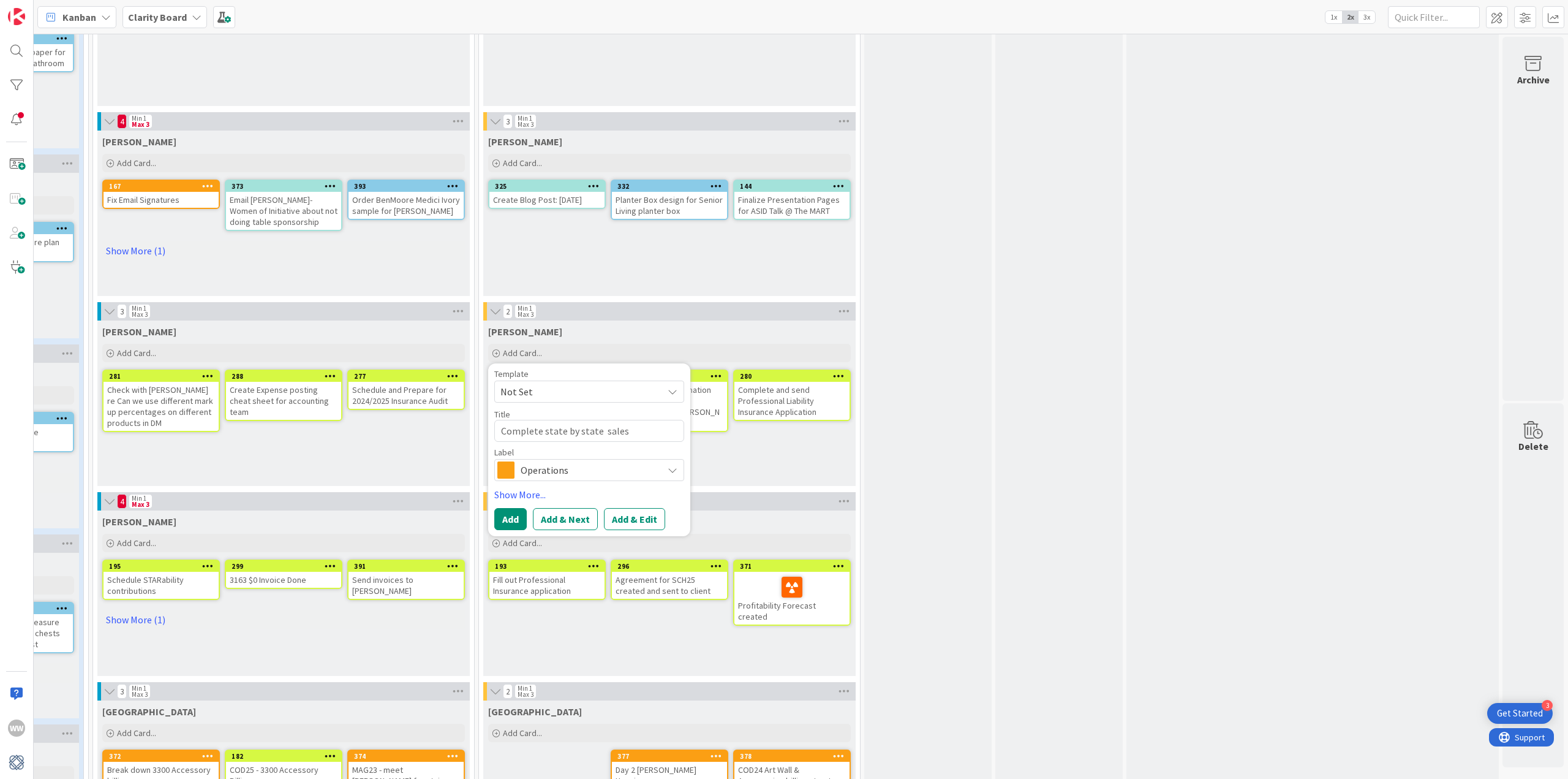
type textarea "Complete state by state sales"
type textarea "x"
type textarea "Complete state by state sales t"
type textarea "x"
type textarea "Complete state by state sales ta"
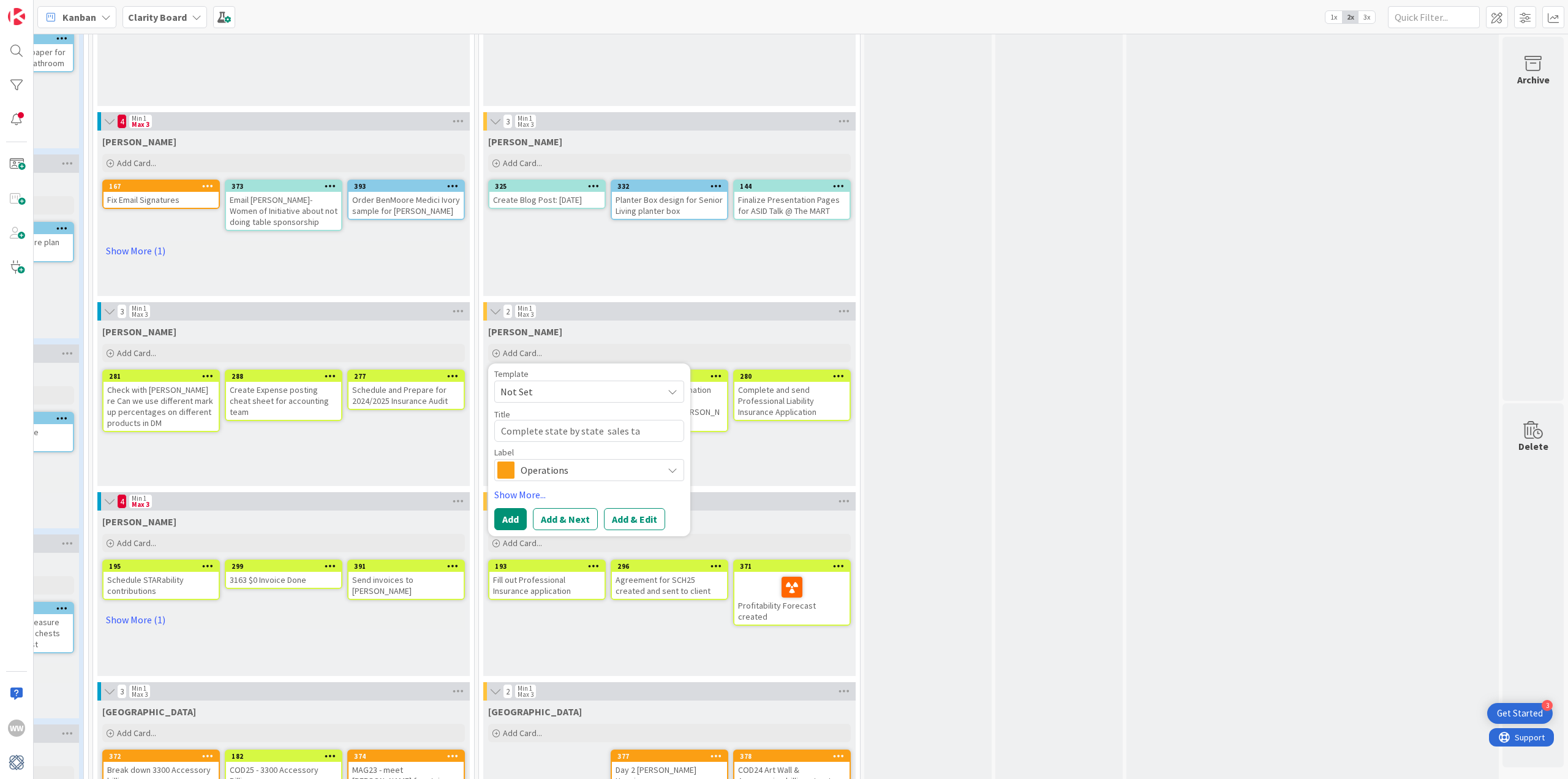
type textarea "x"
type textarea "Complete state by state sales tax"
type textarea "x"
type textarea "Complete state by state sales tax"
type textarea "x"
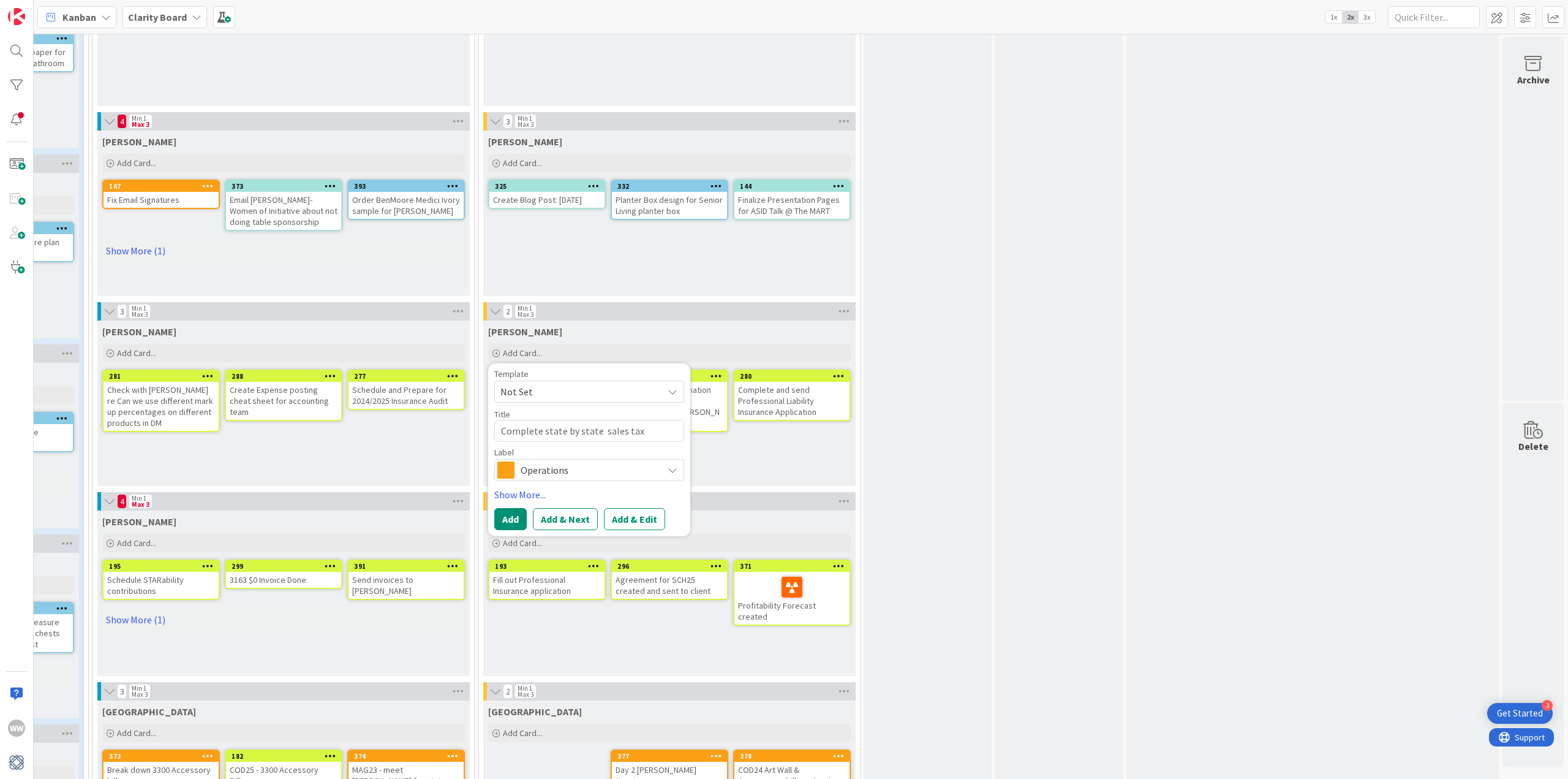
type textarea "Complete state by state sales tax i"
type textarea "x"
type textarea "Complete state by state sales tax if"
type textarea "x"
type textarea "Complete state by state sales tax ifn"
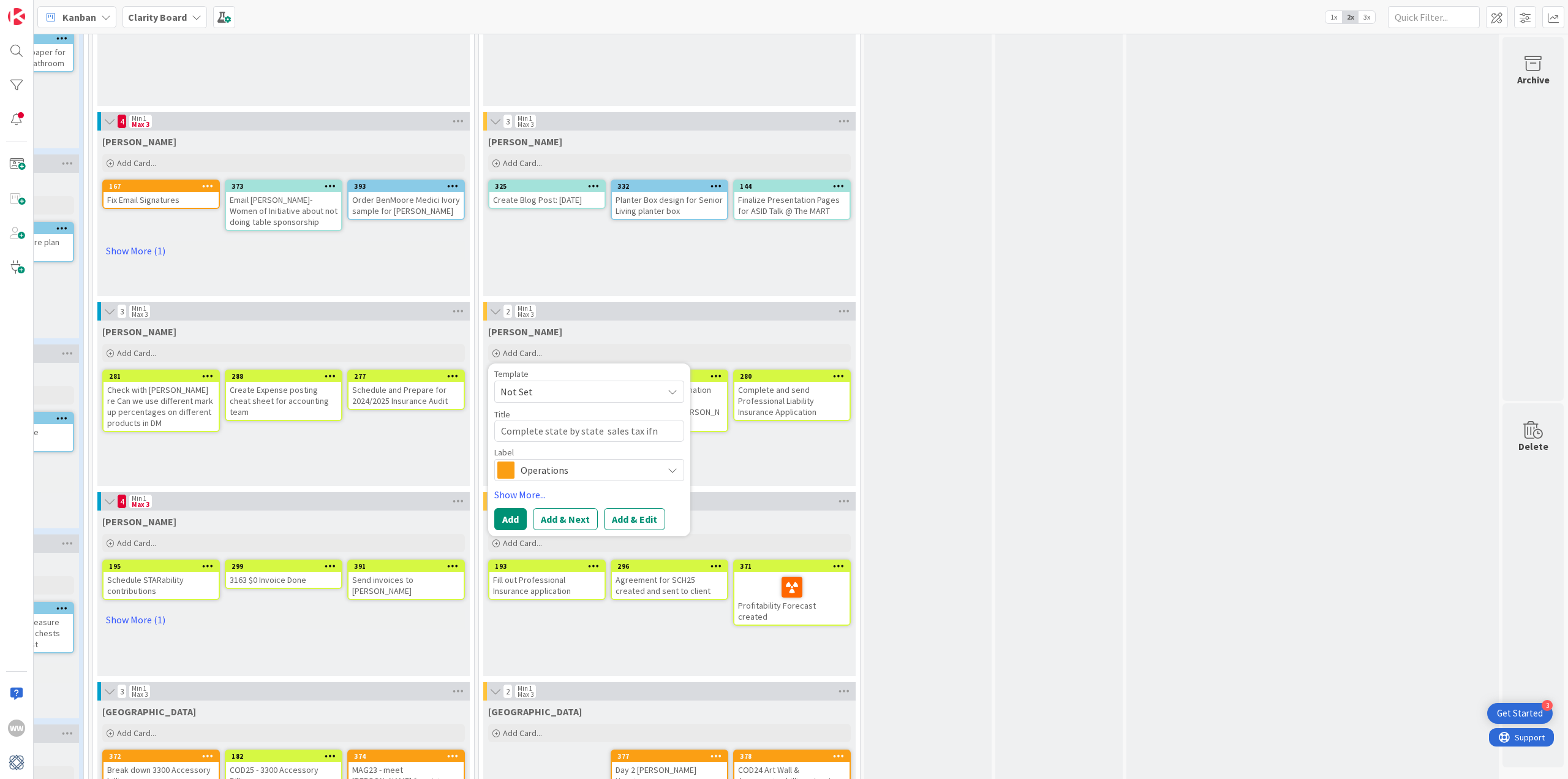
type textarea "x"
type textarea "Complete state by state sales tax if"
type textarea "x"
type textarea "Complete state by state sales tax i"
type textarea "x"
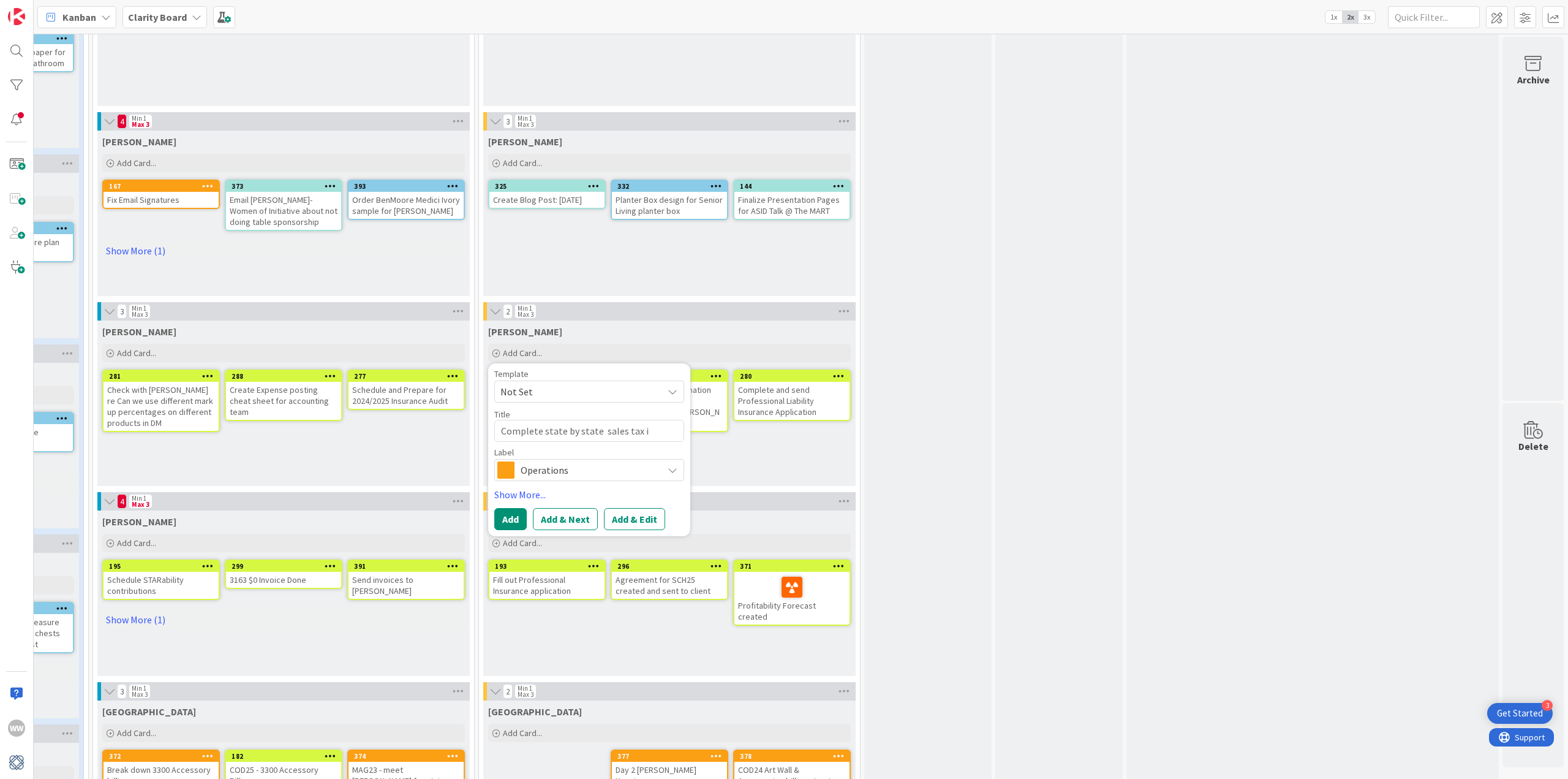
type textarea "Complete state by state sales tax in"
type textarea "x"
type textarea "Complete state by state sales tax inf"
type textarea "x"
type textarea "Complete state by state sales tax info"
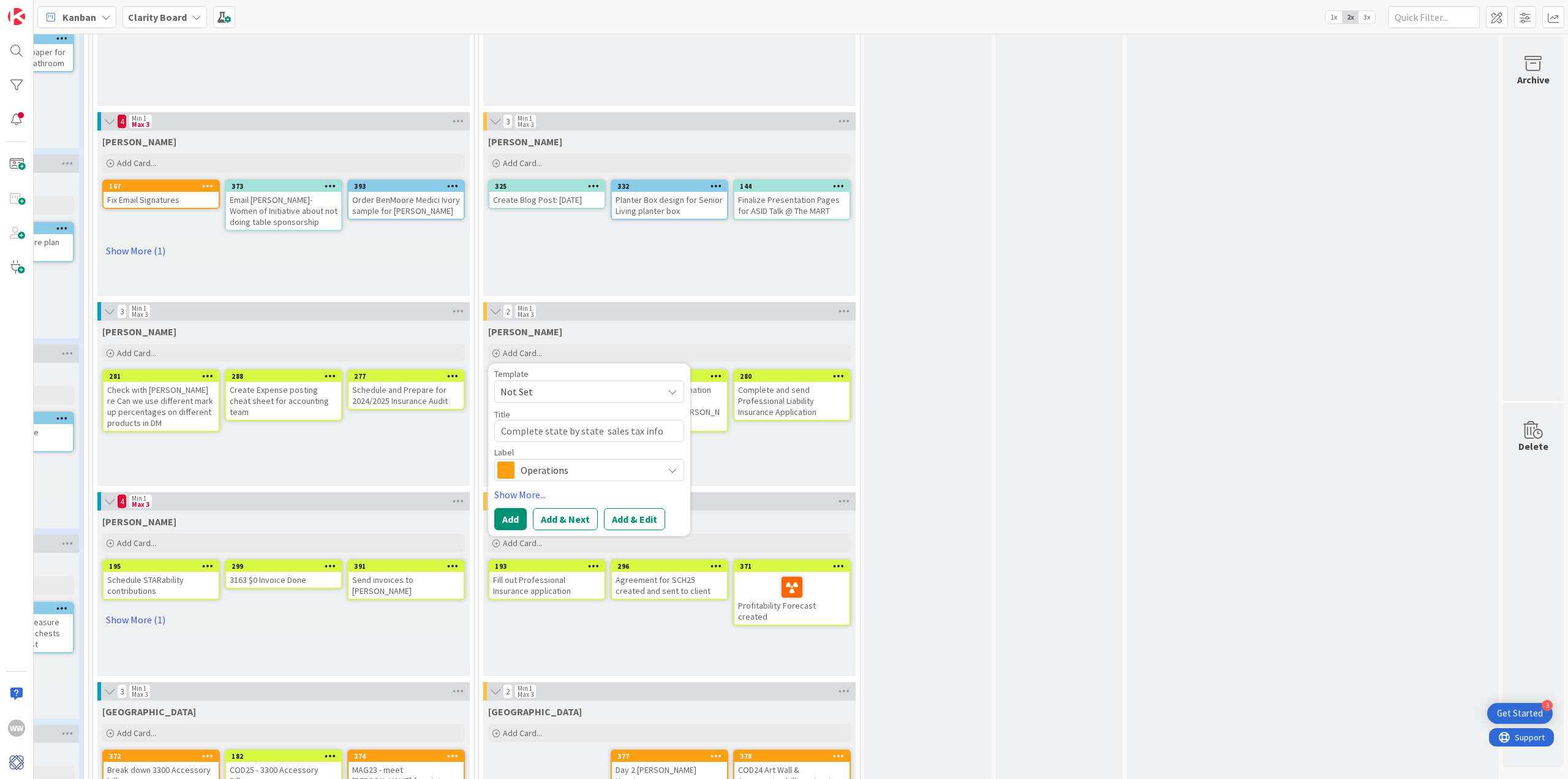
type textarea "x"
type textarea "Complete state by state sales tax infor"
type textarea "x"
type textarea "Complete state by state sales tax inform"
type textarea "x"
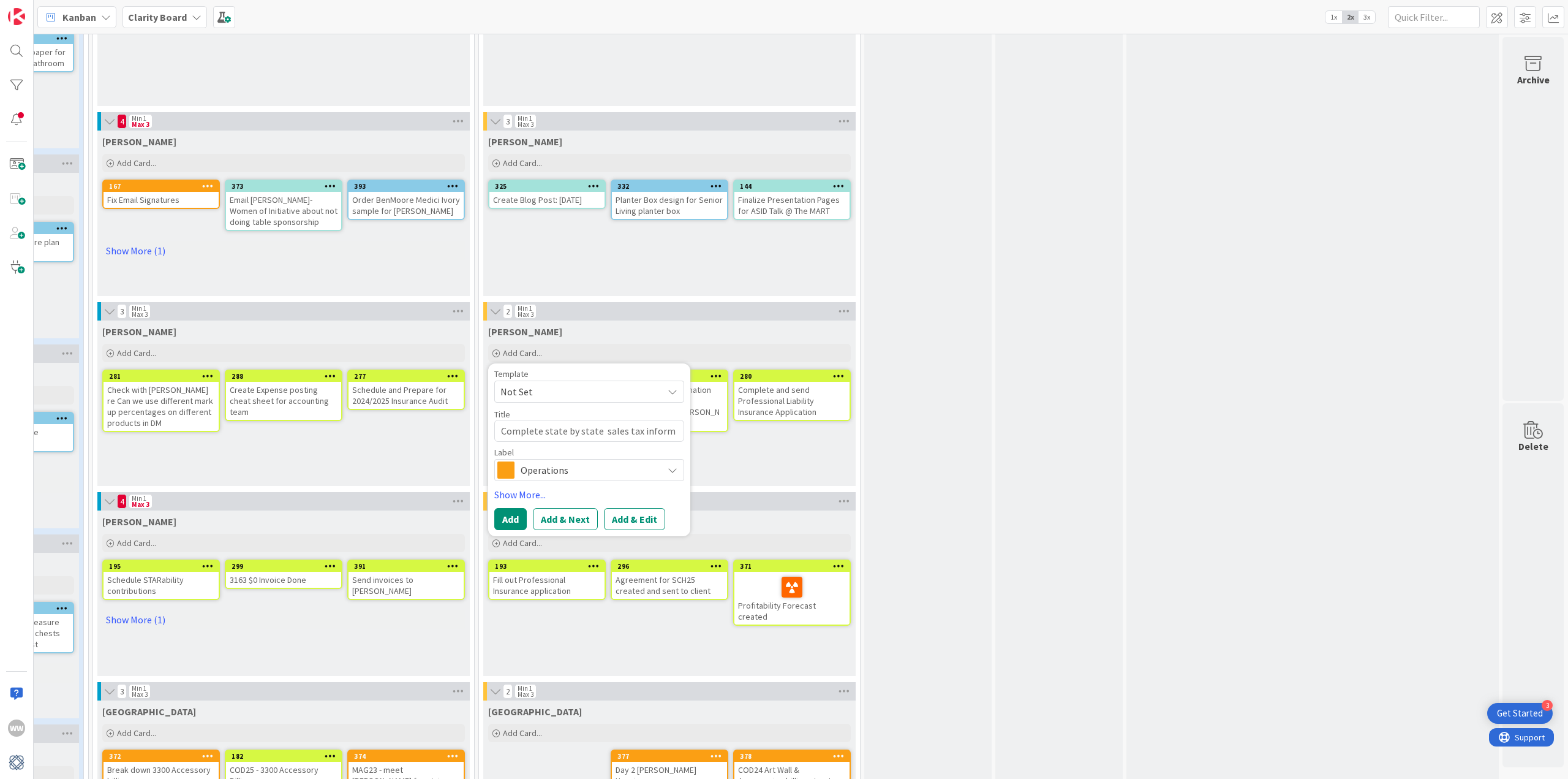
type textarea "Complete state by state sales tax informa"
type textarea "x"
type textarea "Complete state by state sales tax informat"
type textarea "x"
type textarea "Complete state by state sales tax informatio"
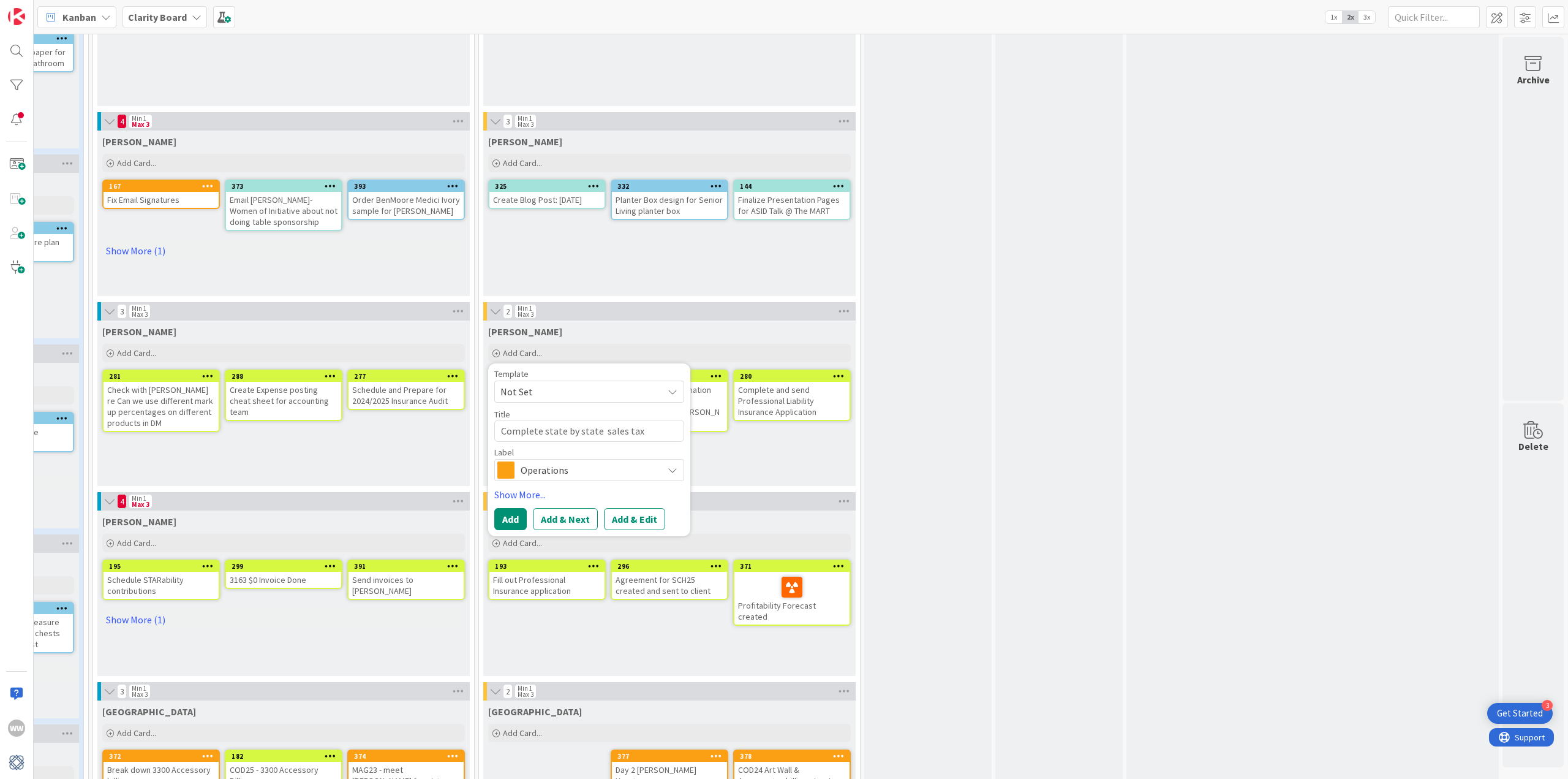
type textarea "x"
type textarea "Complete state by state sales tax information"
type textarea "x"
type textarea "Complete state by state sales tax information"
type textarea "x"
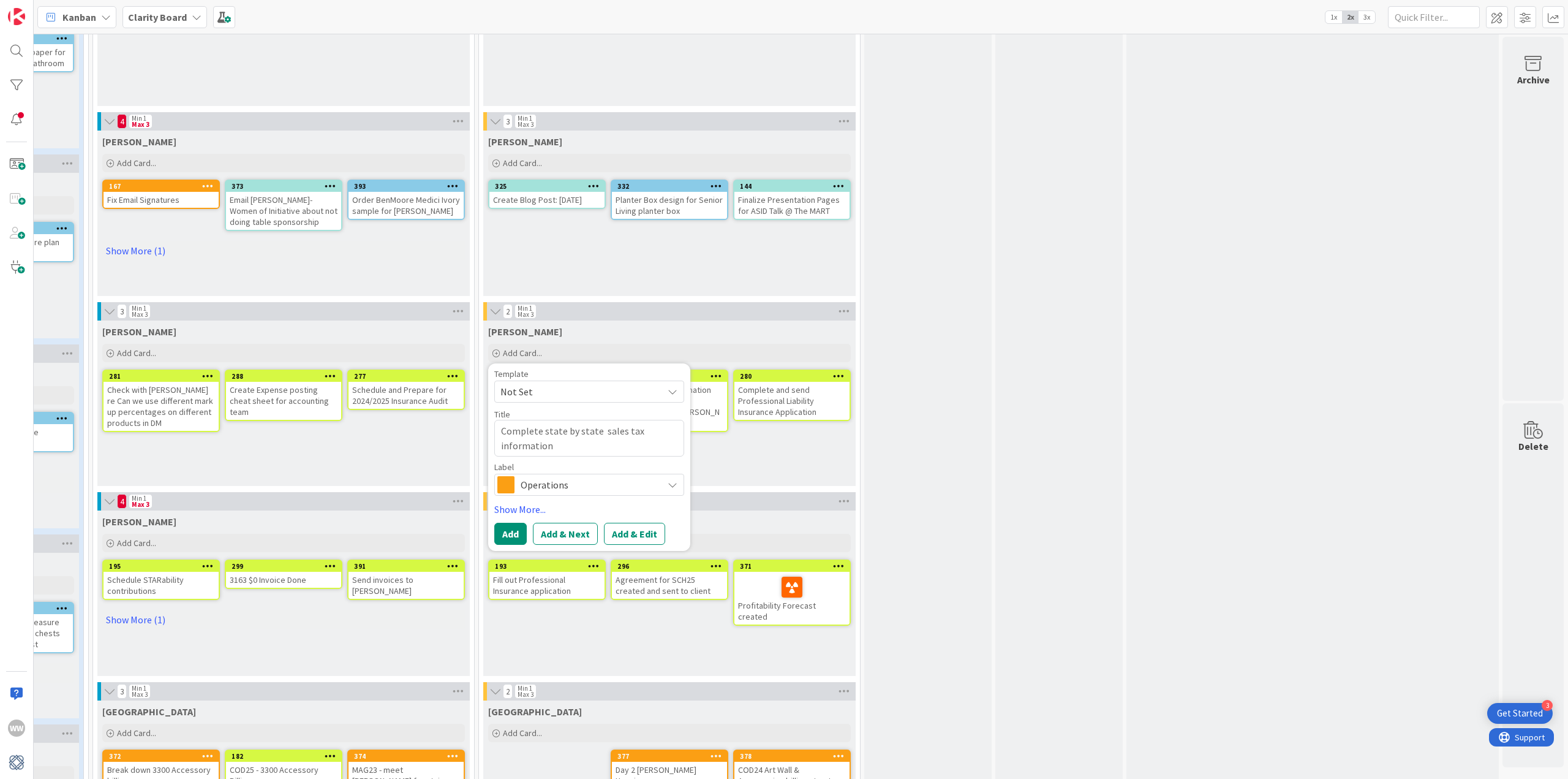
type textarea "Complete state by state sales tax information i"
type textarea "x"
type textarea "Complete state by state sales tax information in"
type textarea "x"
type textarea "Complete state by state sales tax information i"
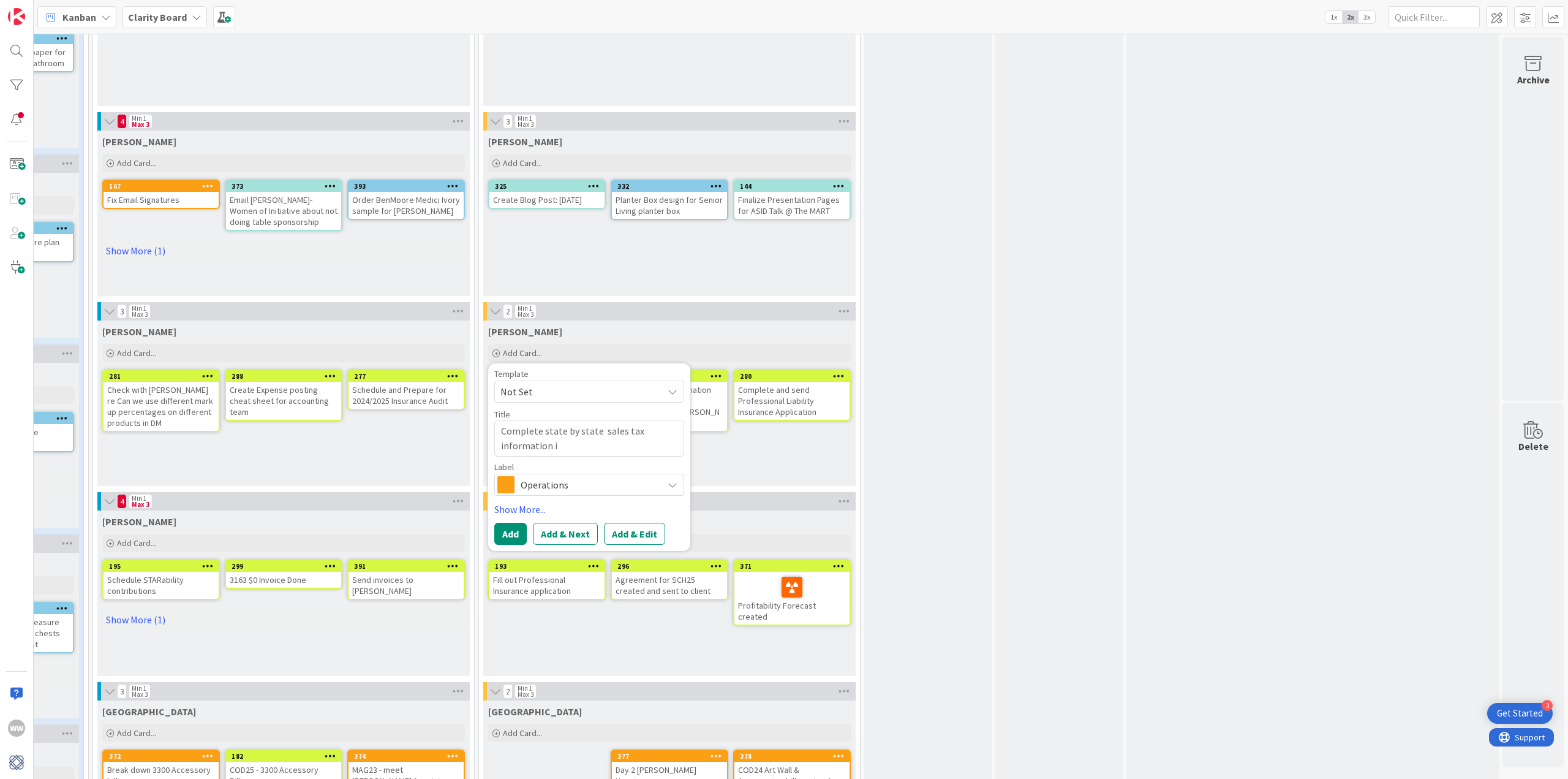
type textarea "x"
type textarea "Complete state by state sales tax information"
type textarea "x"
type textarea "Complete state by state sales tax information o"
type textarea "x"
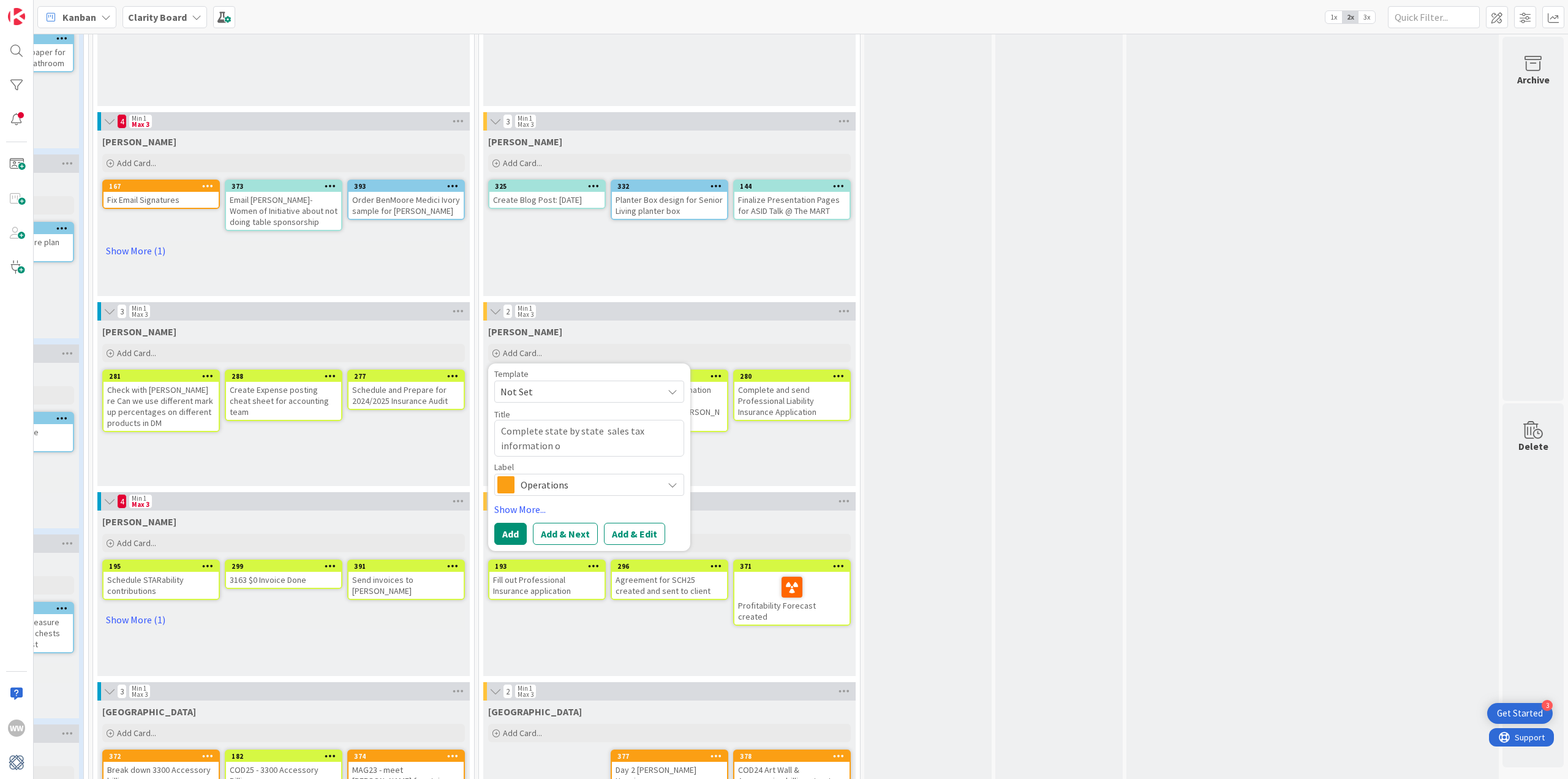
type textarea "Complete state by state sales tax information on"
type textarea "x"
type textarea "Complete state by state sales tax information on"
type textarea "x"
type textarea "Complete state by state sales tax information on t"
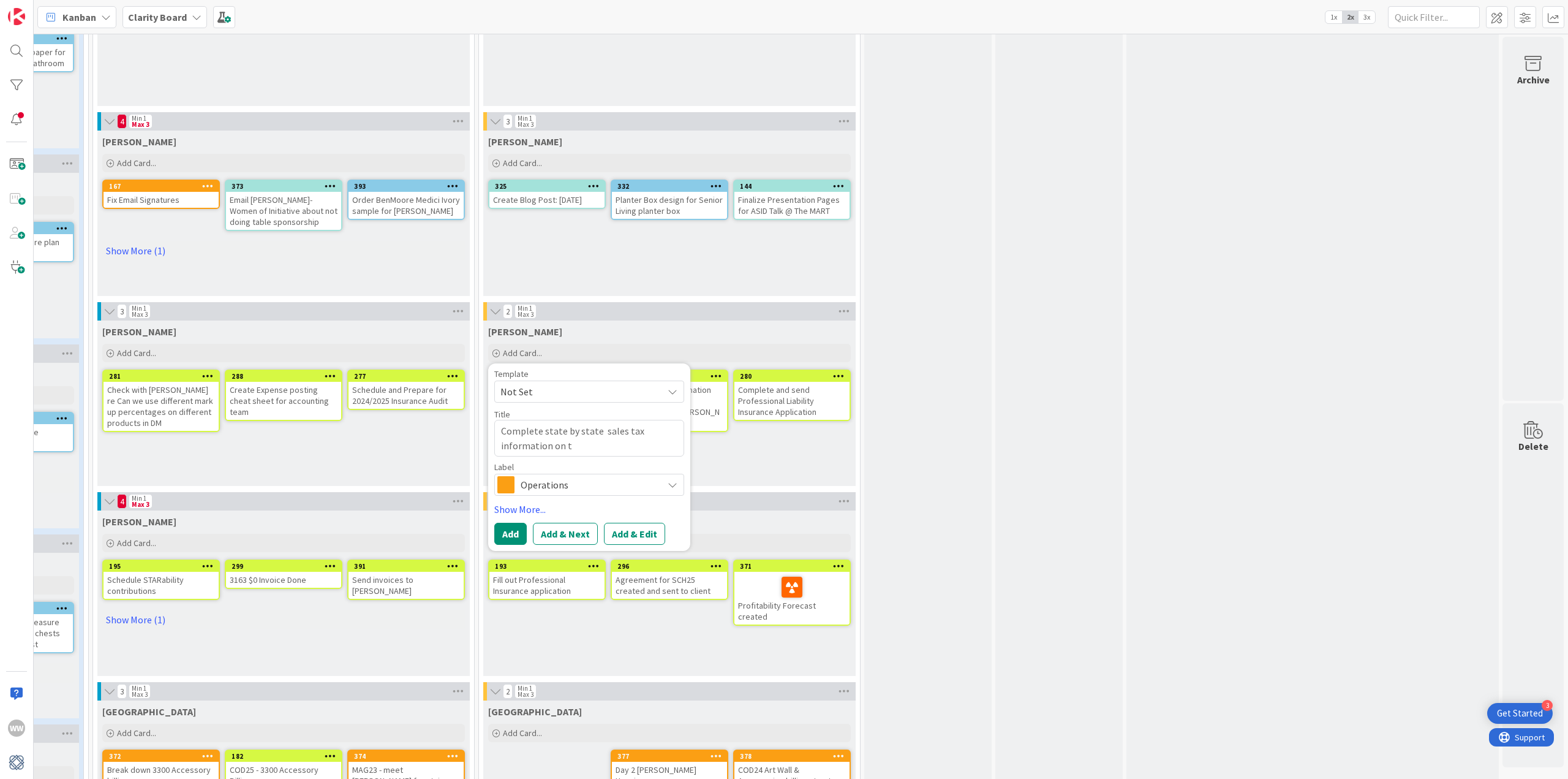
type textarea "x"
type textarea "Complete state by state sales tax information on th"
type textarea "x"
type textarea "Complete state by state sales tax information on the"
type textarea "x"
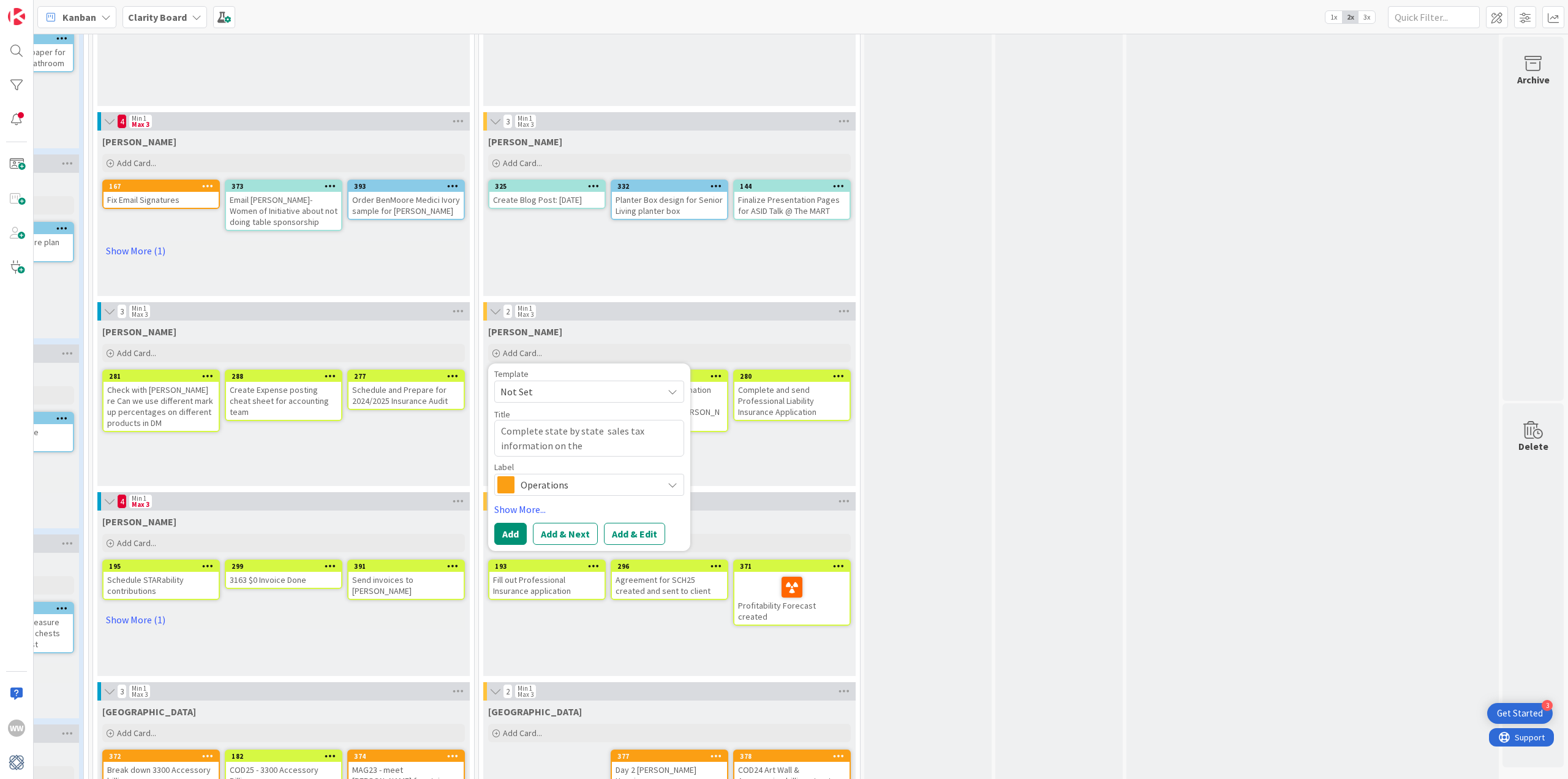
type textarea "Complete state by state sales tax information on the"
type textarea "x"
type textarea "Complete state by state sales tax information on the F"
type textarea "x"
click at [670, 485] on div "Operations" at bounding box center [589, 484] width 190 height 22
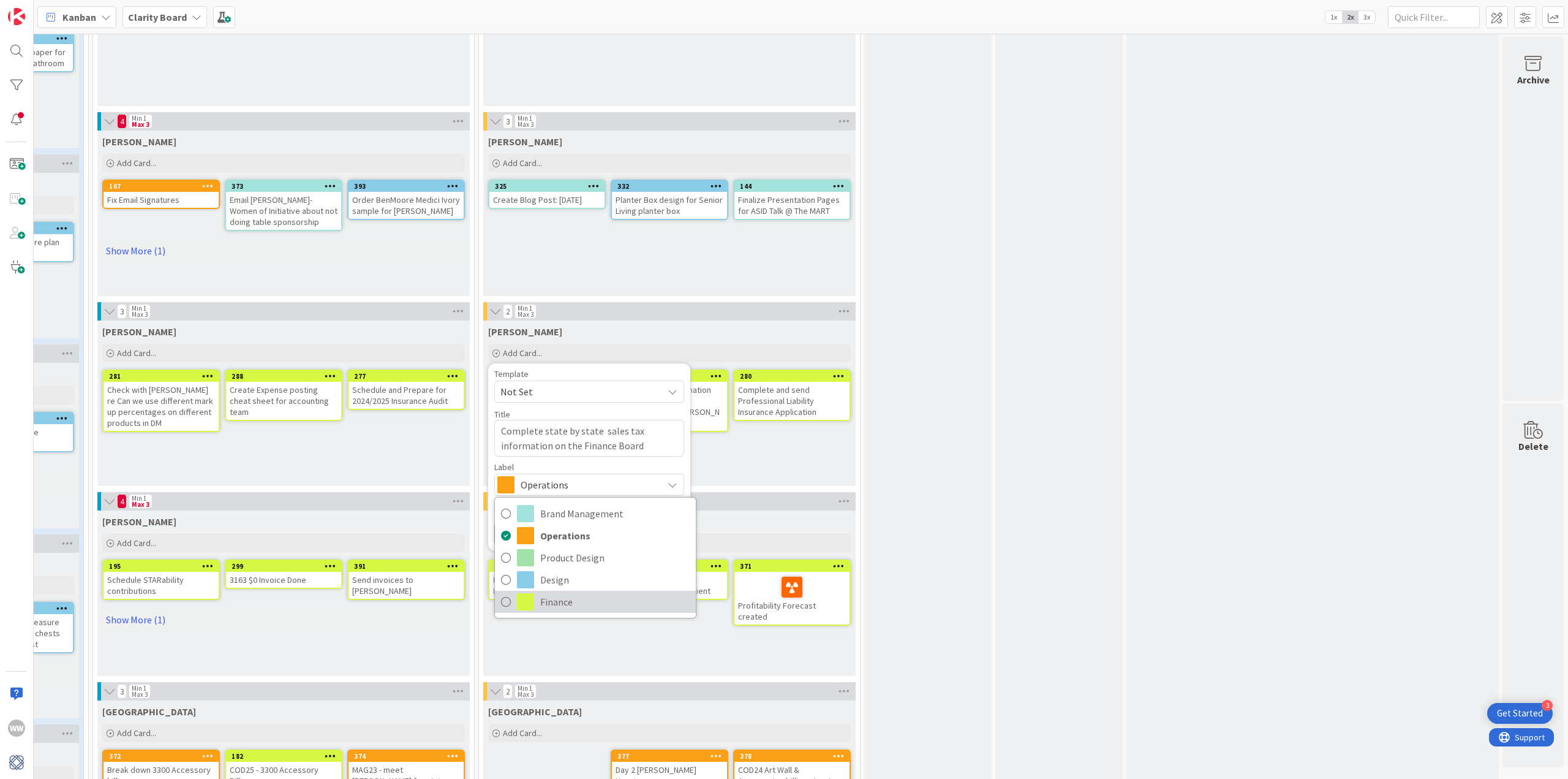
click at [557, 595] on span "Finance" at bounding box center [615, 602] width 149 height 18
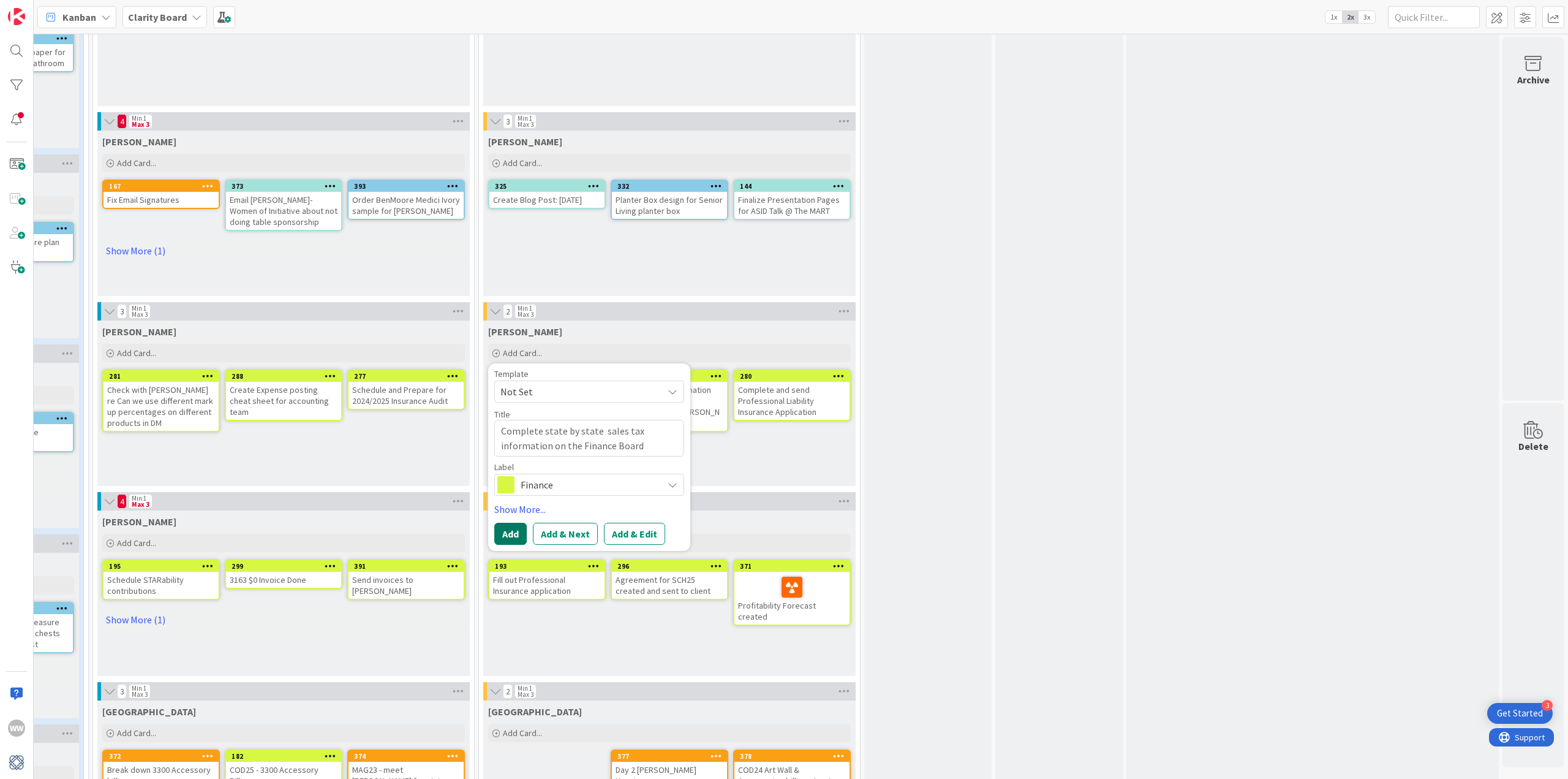
click at [501, 531] on button "Add" at bounding box center [511, 533] width 33 height 22
